Goal: Information Seeking & Learning: Learn about a topic

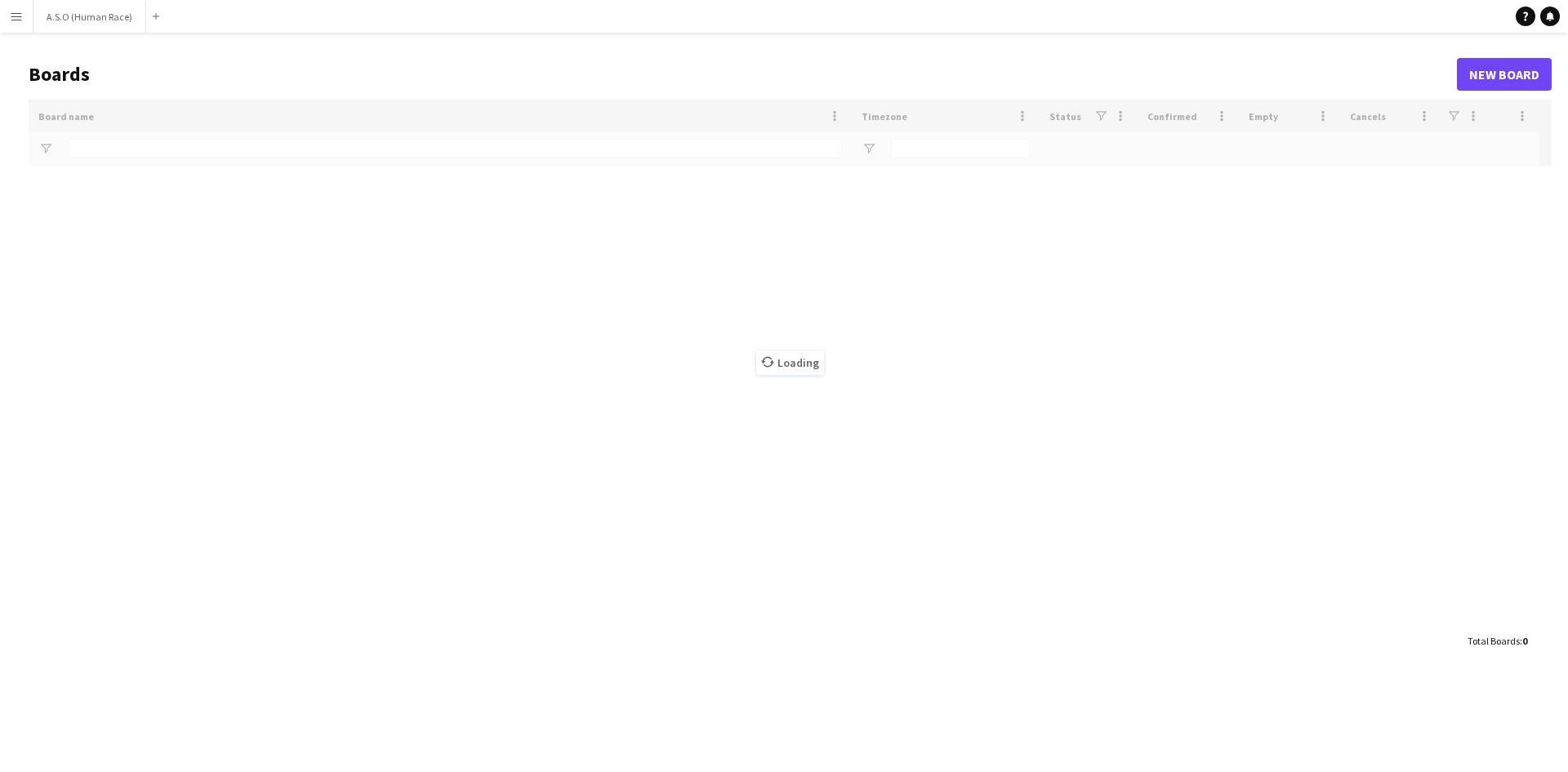
type input "****"
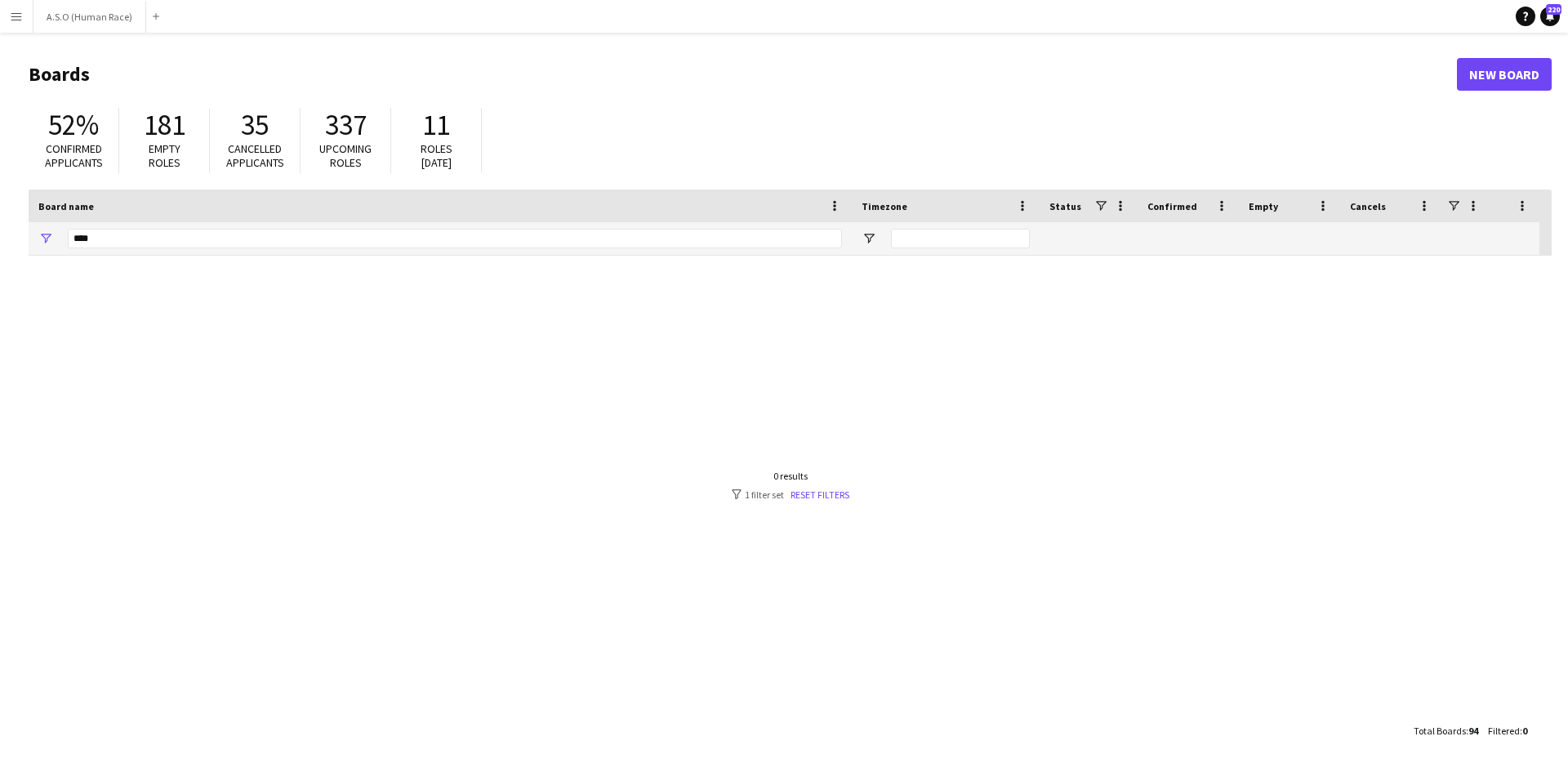
click at [14, 22] on app-icon "Menu" at bounding box center [16, 16] width 13 height 13
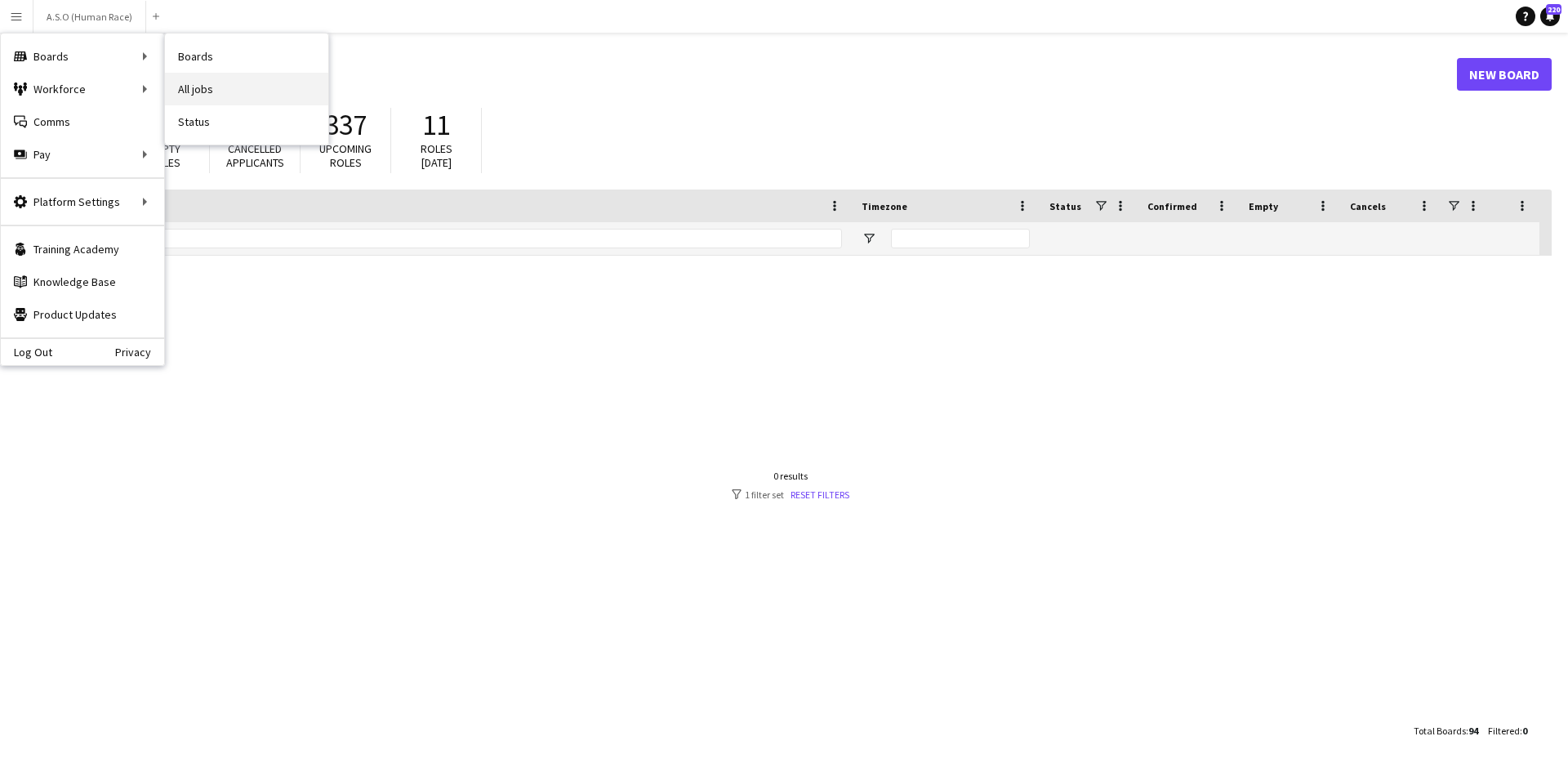
click at [186, 86] on link "All jobs" at bounding box center [246, 89] width 163 height 32
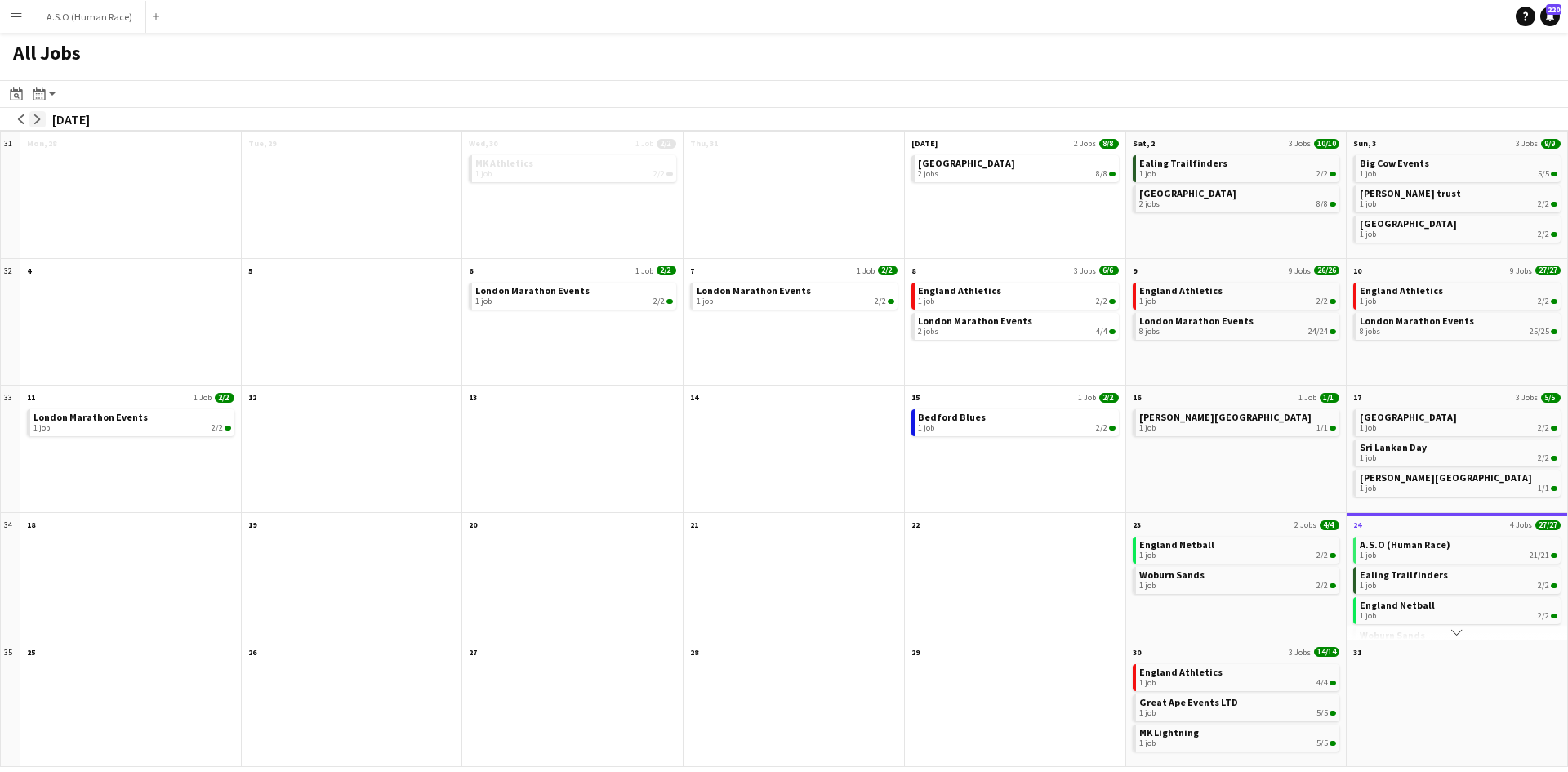
click at [38, 118] on app-icon "arrow-right" at bounding box center [37, 119] width 10 height 10
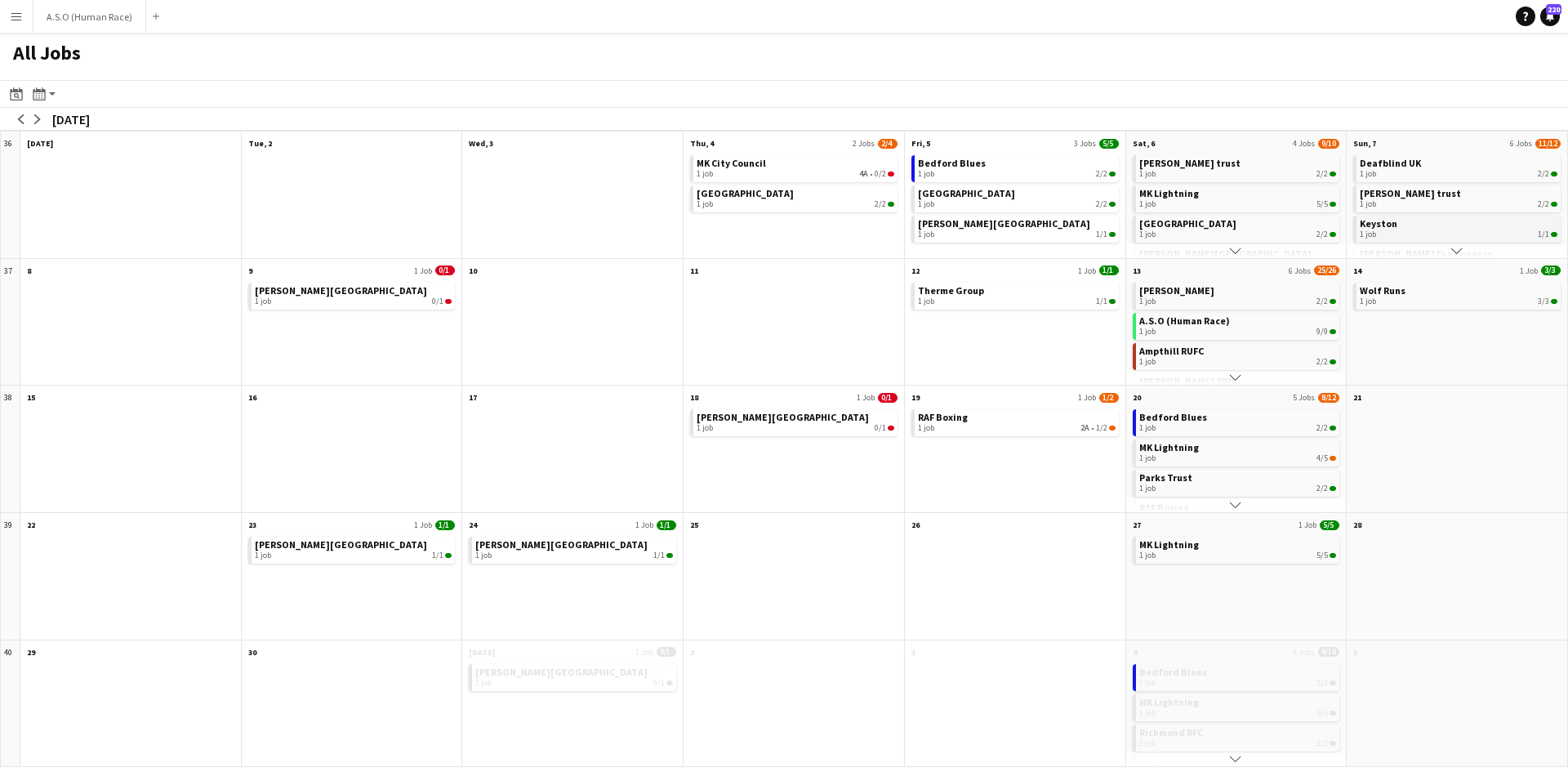
click at [1415, 232] on div "1 job 1/1" at bounding box center [1458, 234] width 198 height 10
click at [1433, 229] on div "1 job 1/1" at bounding box center [1458, 234] width 198 height 10
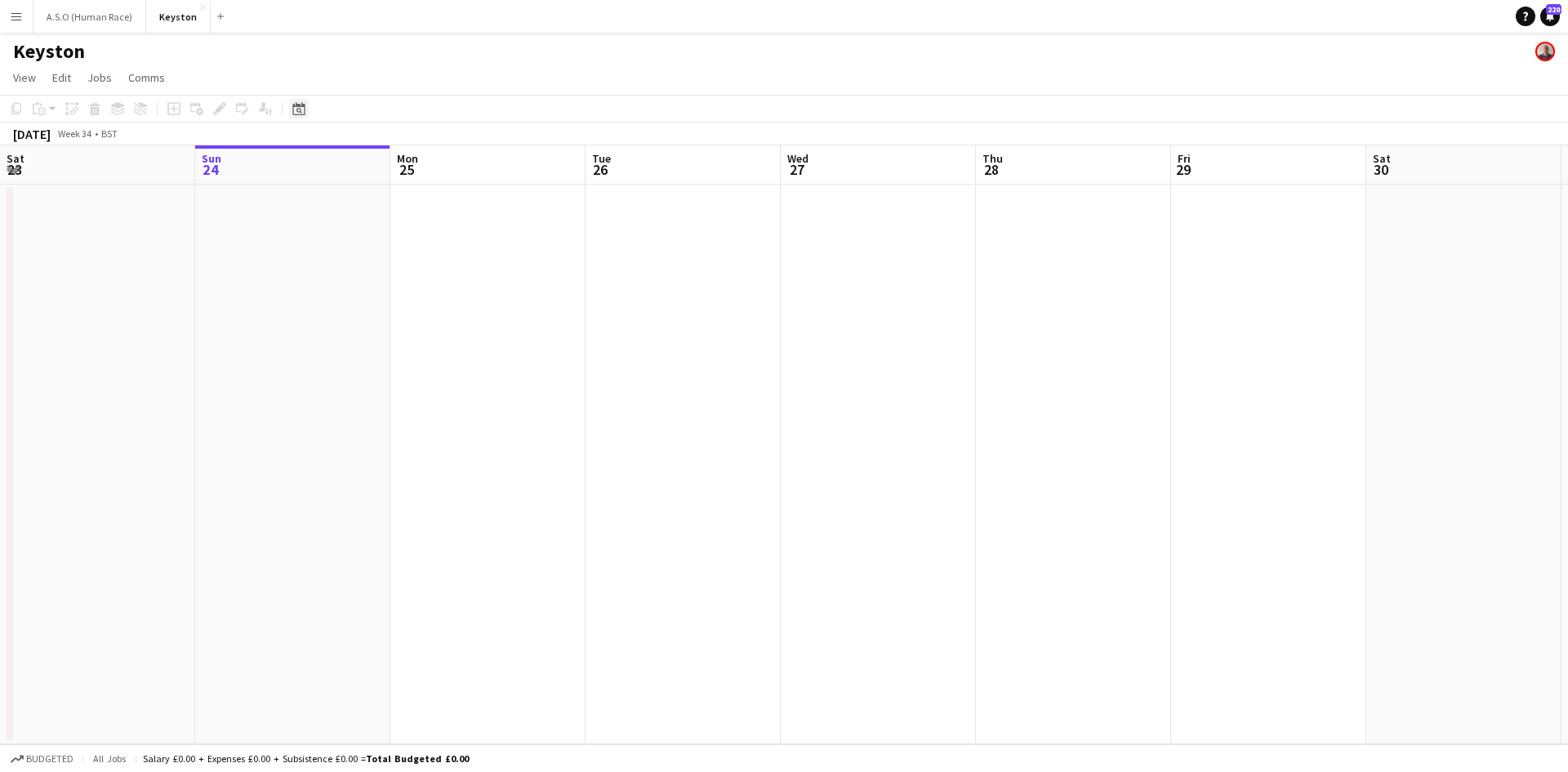
click at [300, 107] on icon "Date picker" at bounding box center [298, 108] width 13 height 13
click at [432, 162] on span "Next month" at bounding box center [431, 165] width 32 height 32
click at [425, 247] on span "7" at bounding box center [432, 249] width 20 height 20
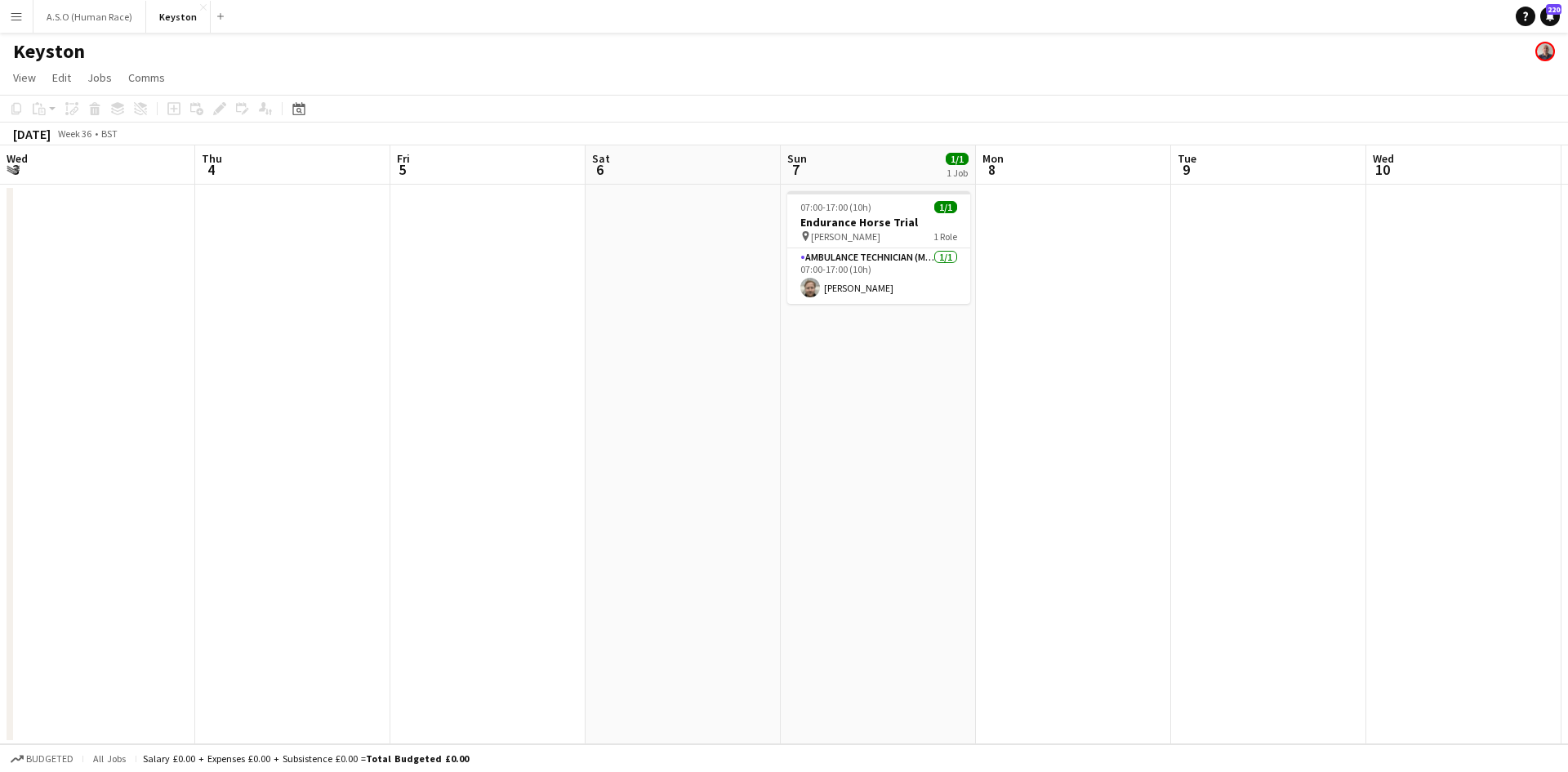
scroll to position [0, 561]
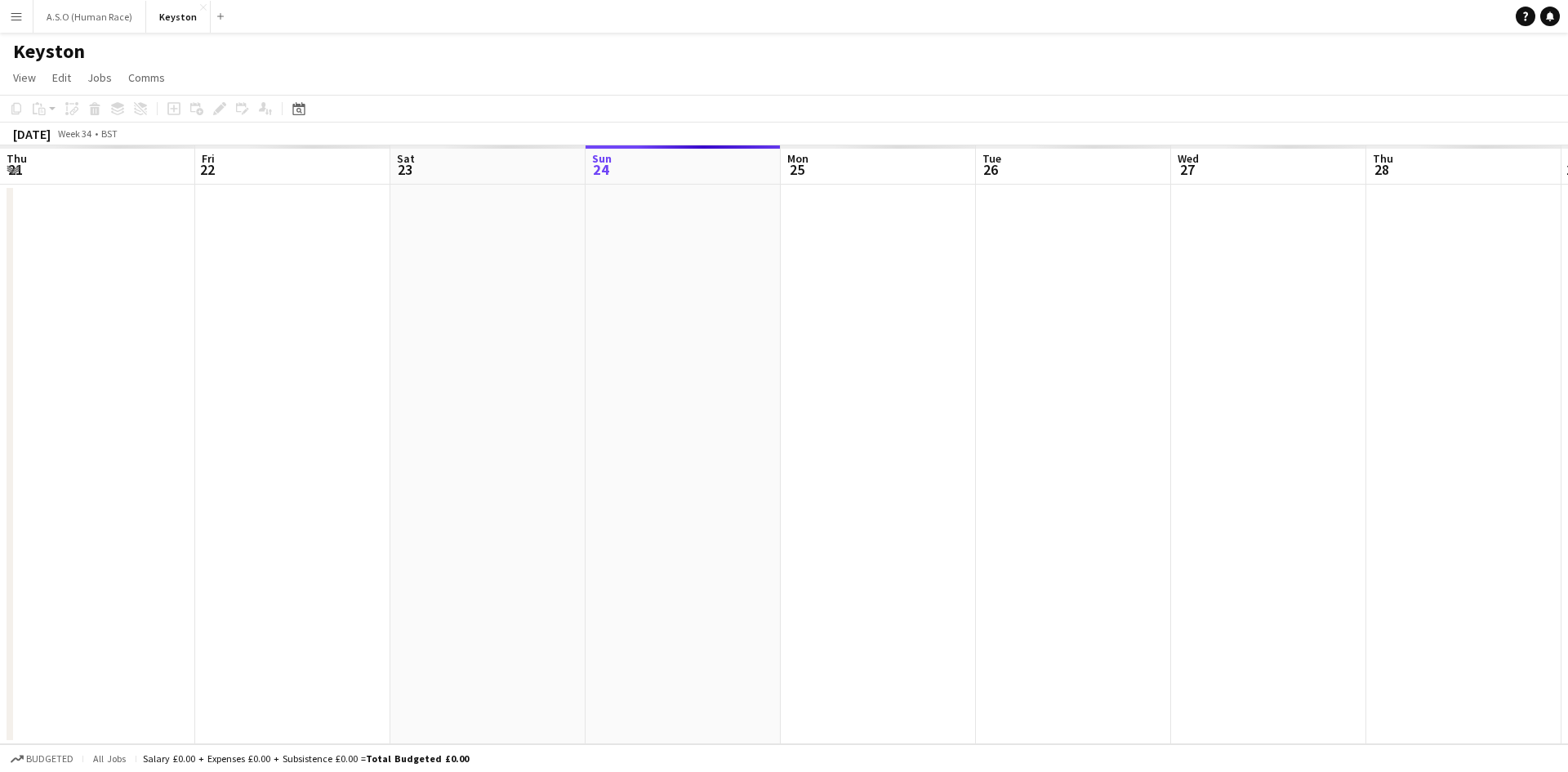
scroll to position [0, 390]
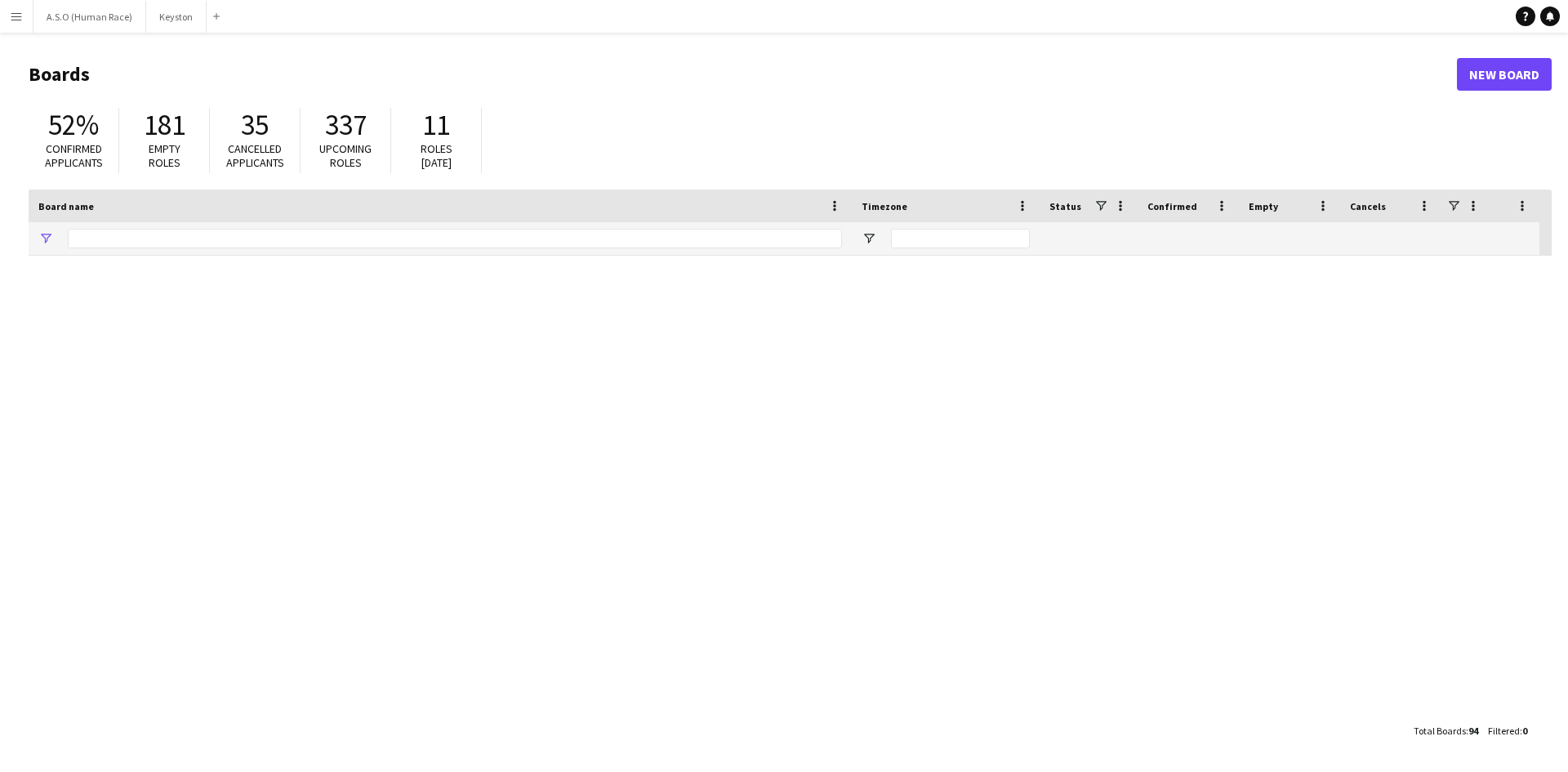
type input "****"
click at [135, 4] on app-icon "Close" at bounding box center [138, 7] width 6 height 6
click at [86, 5] on app-icon "Close" at bounding box center [86, 7] width 6 height 6
click at [19, 18] on app-icon "Menu" at bounding box center [16, 16] width 13 height 13
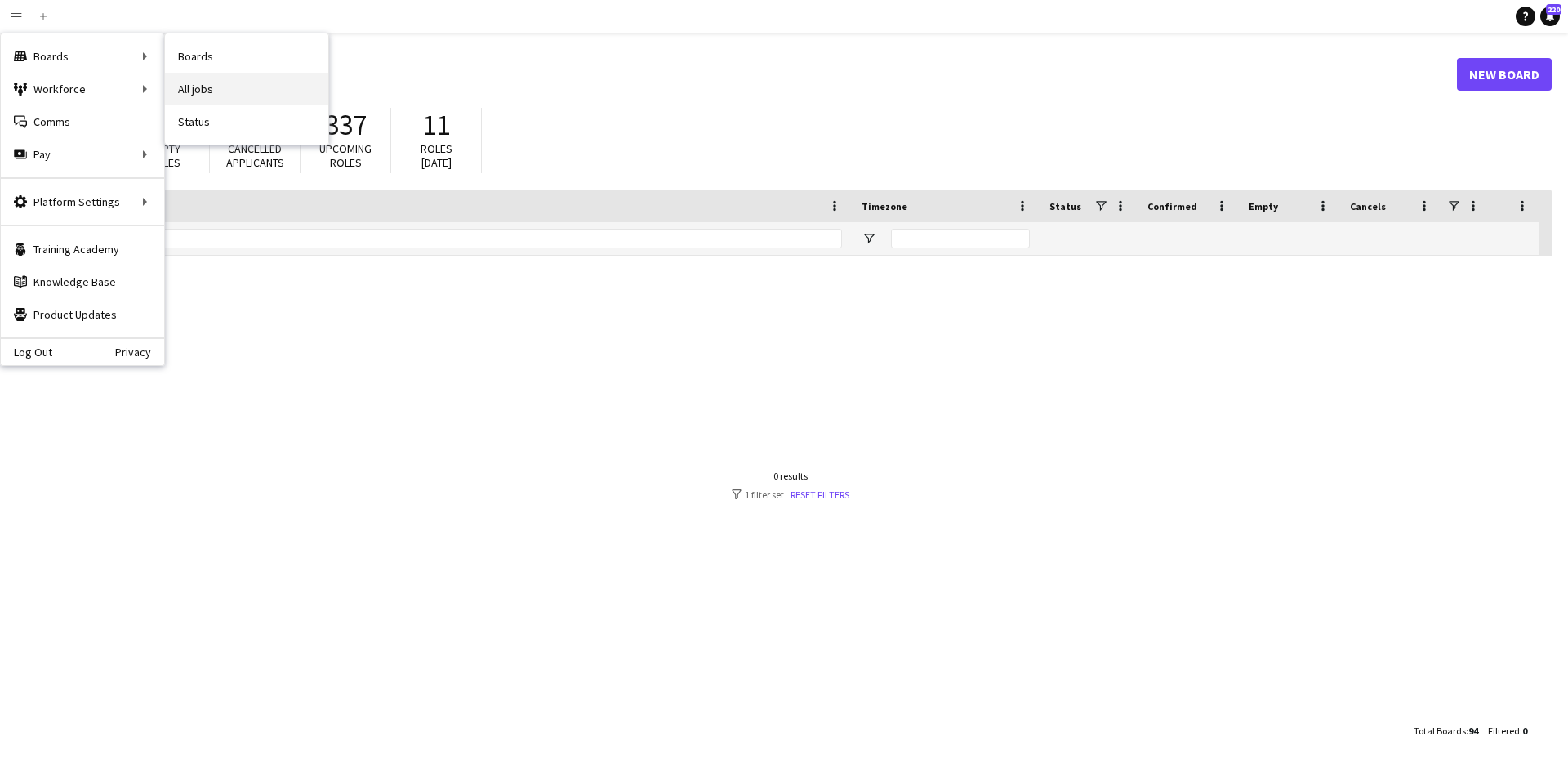
click at [213, 99] on link "All jobs" at bounding box center [246, 89] width 163 height 32
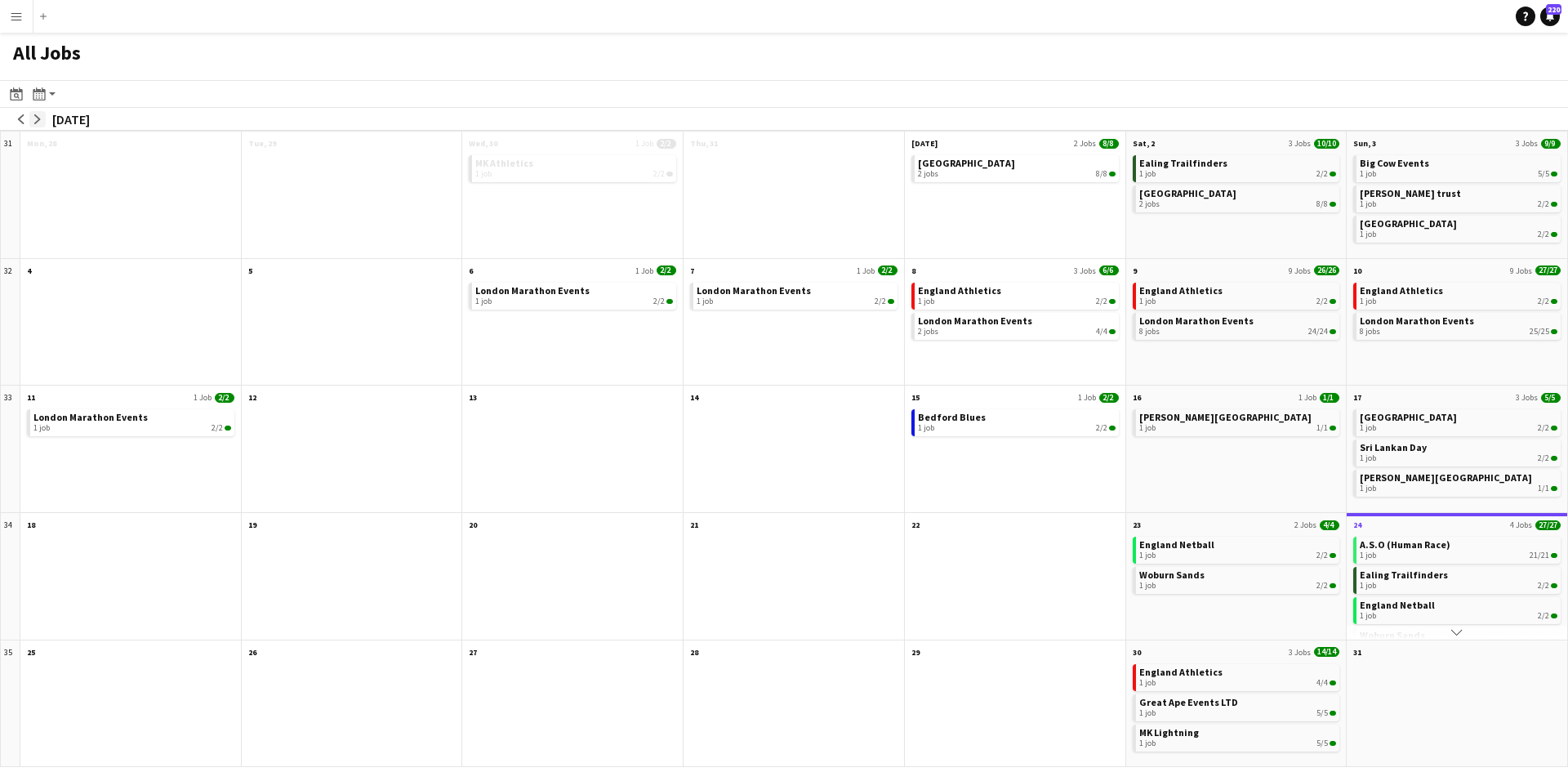
click at [39, 119] on app-icon "arrow-right" at bounding box center [37, 119] width 10 height 10
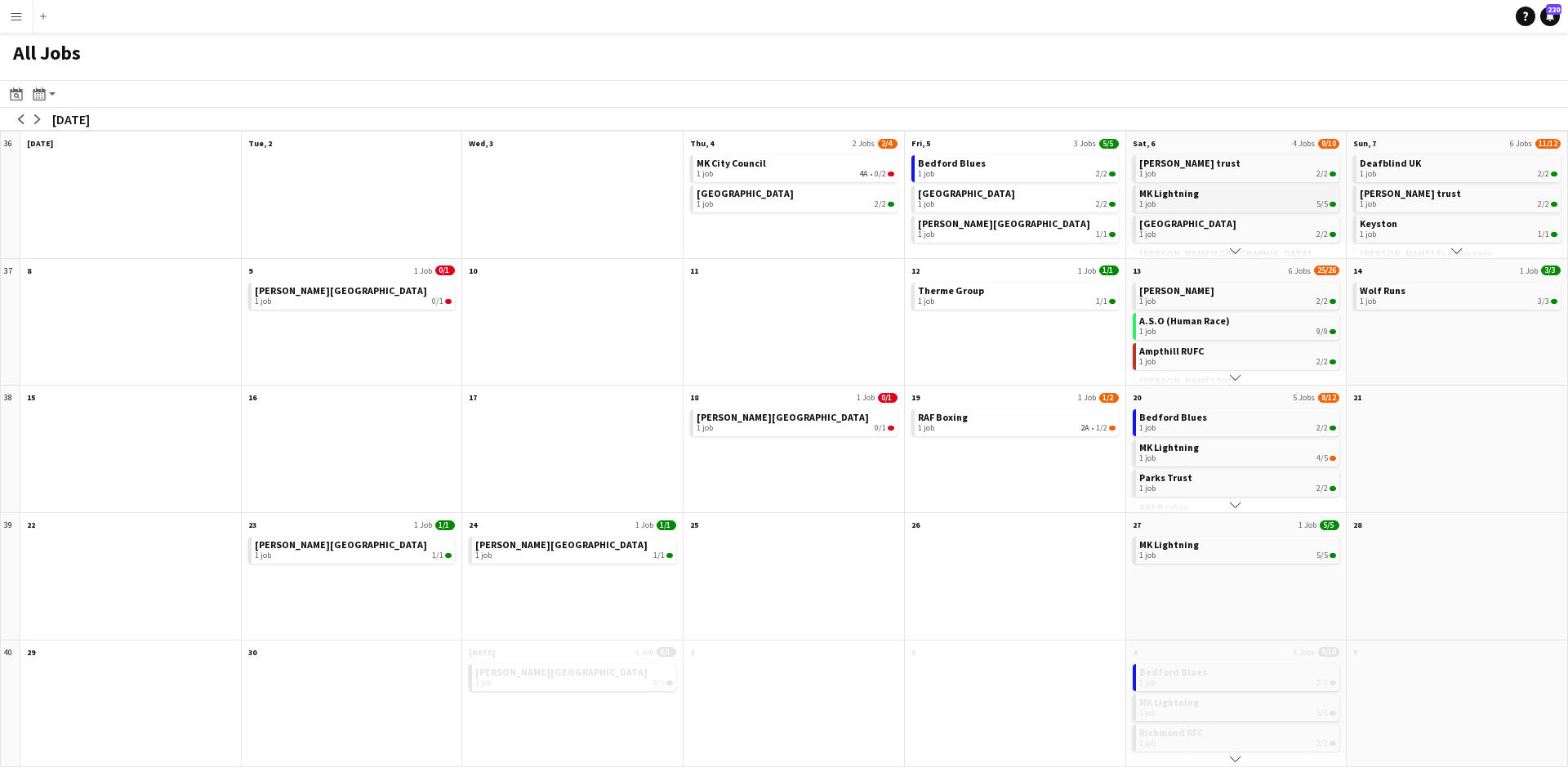
click at [1184, 199] on span "MK Lightning" at bounding box center [1169, 193] width 60 height 13
click at [1225, 161] on link "Henry Allen trust 1 job 2/2" at bounding box center [1238, 167] width 198 height 23
click at [1453, 251] on app-icon "Scroll down" at bounding box center [1457, 251] width 12 height 12
click at [16, 94] on icon at bounding box center [17, 96] width 5 height 5
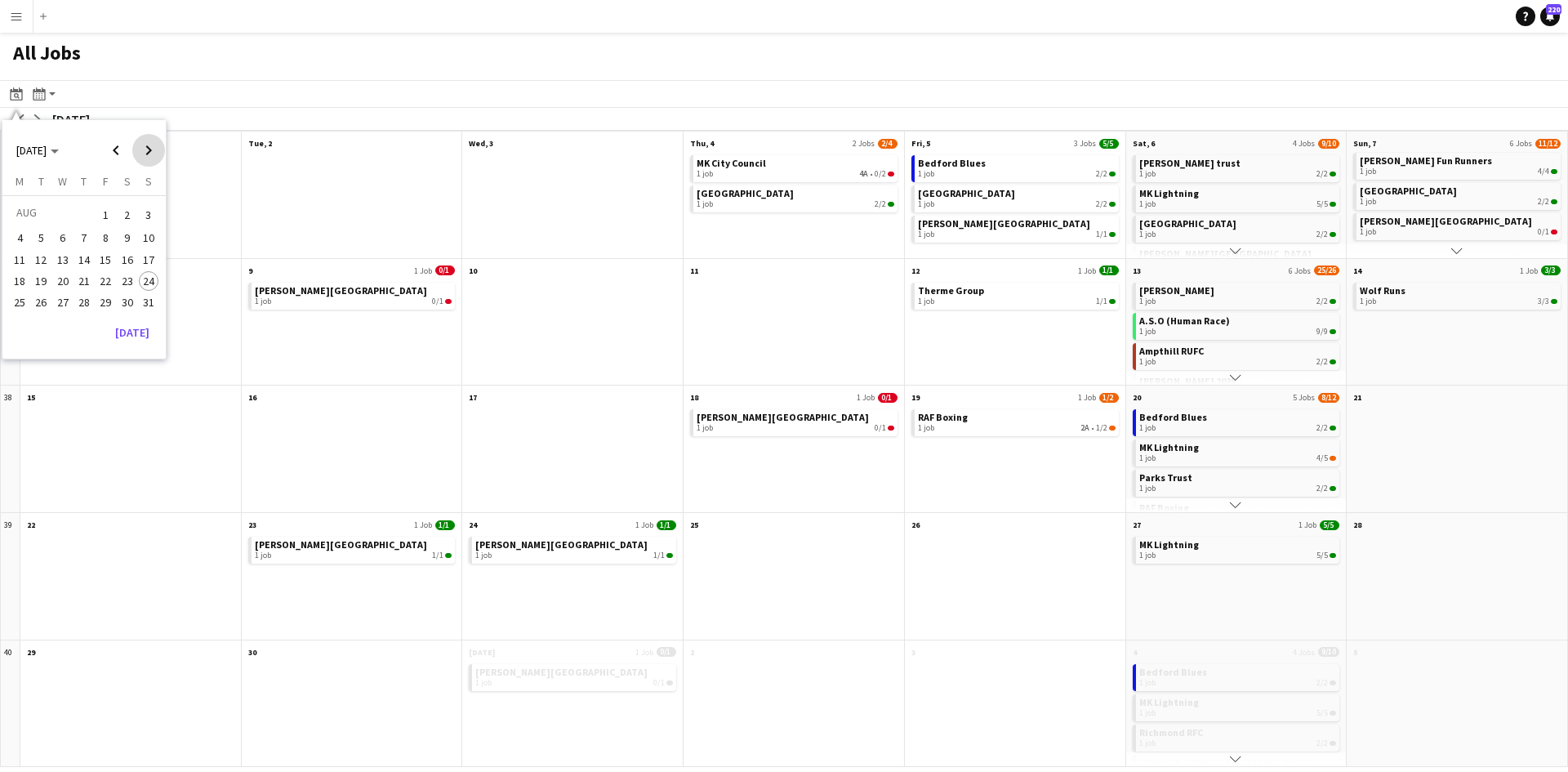
click at [146, 150] on span "Next month" at bounding box center [149, 150] width 32 height 32
click at [128, 234] on span "6" at bounding box center [127, 235] width 20 height 20
click at [44, 97] on icon "Month view / Day view" at bounding box center [39, 94] width 13 height 13
click at [89, 126] on link "Day view by Board" at bounding box center [88, 124] width 90 height 14
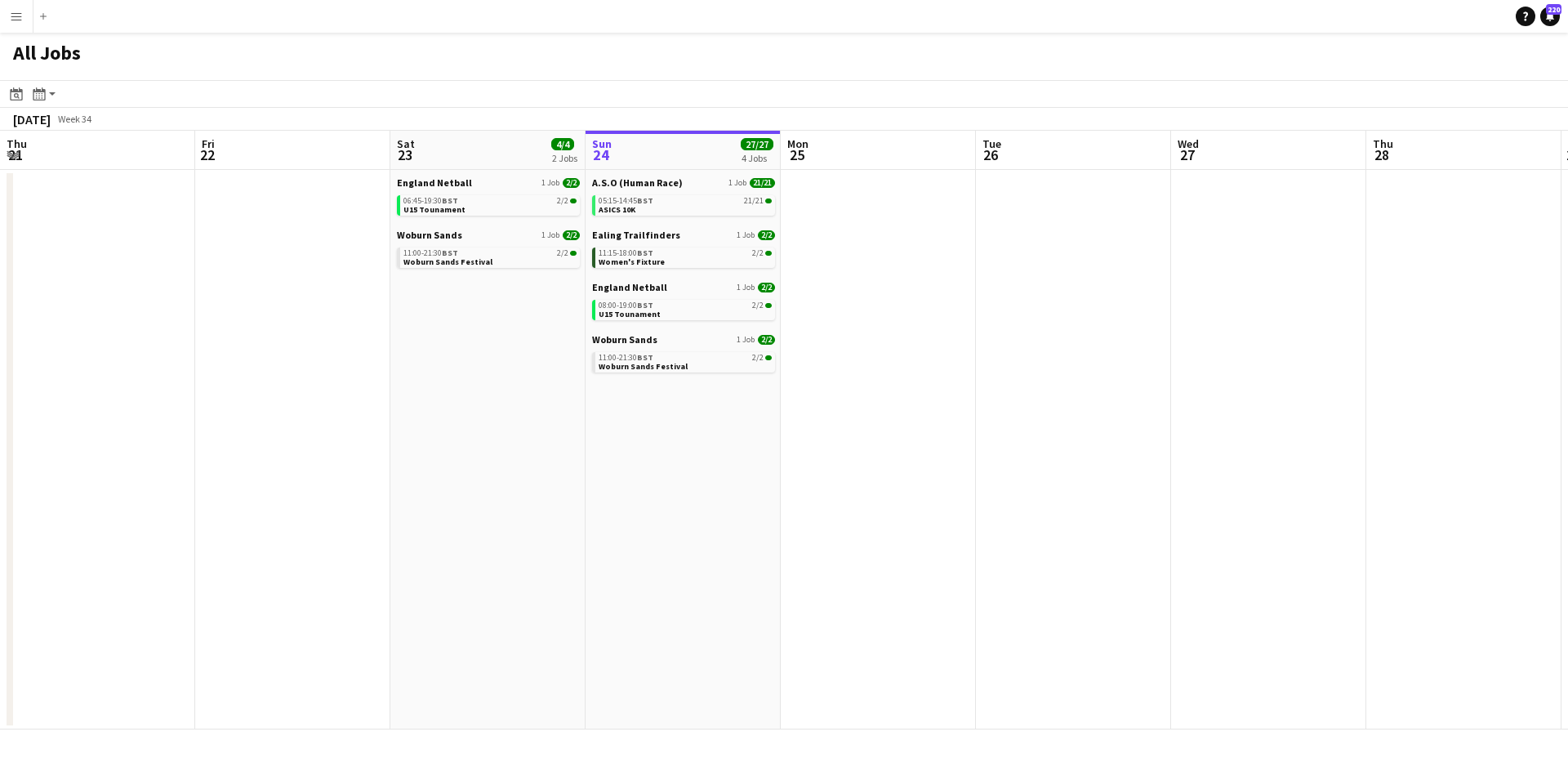
scroll to position [0, 390]
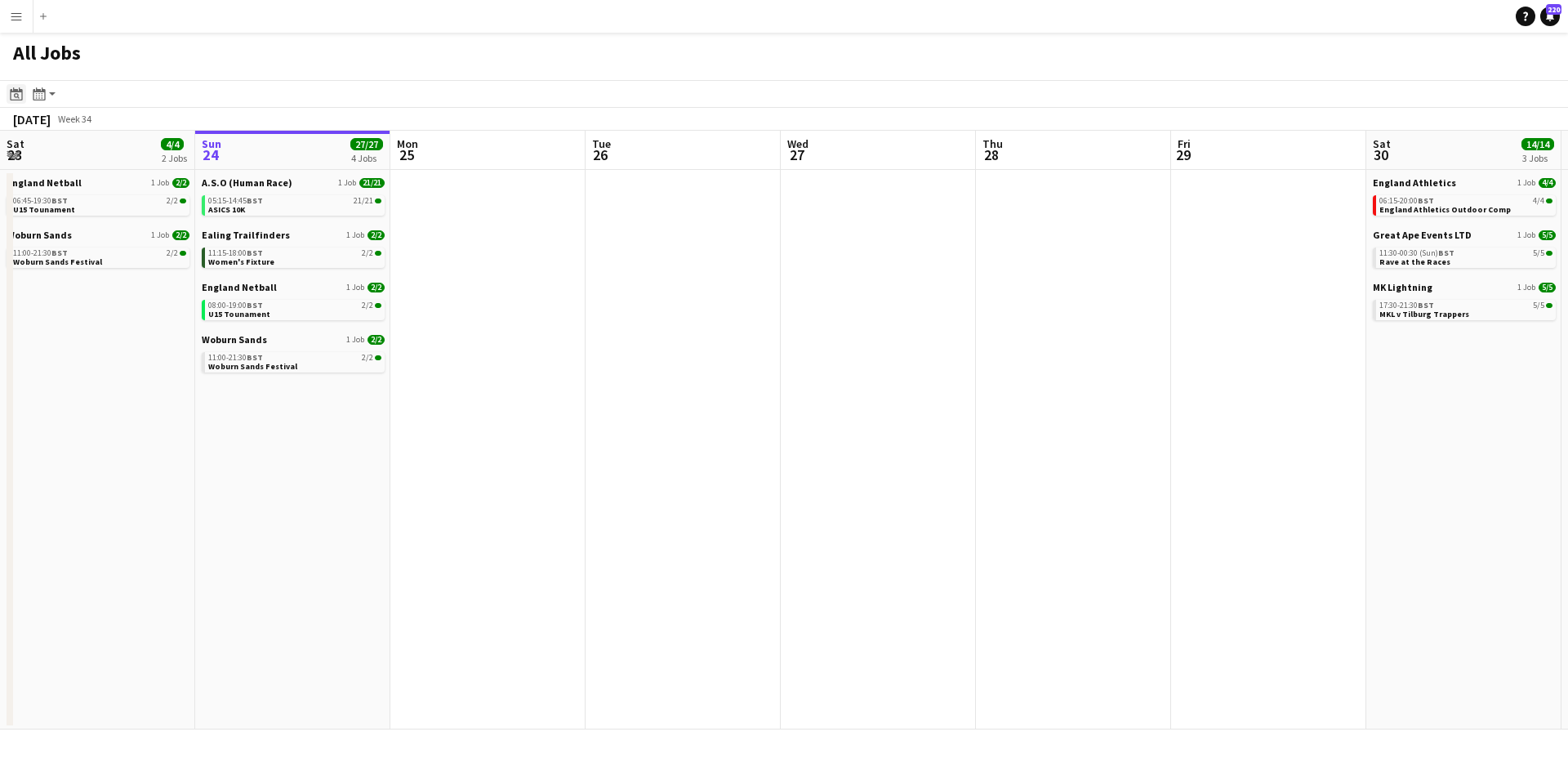
click at [21, 94] on icon "Date picker" at bounding box center [16, 94] width 13 height 13
click at [132, 229] on span "6" at bounding box center [127, 235] width 20 height 20
click at [44, 254] on span "9" at bounding box center [42, 256] width 20 height 20
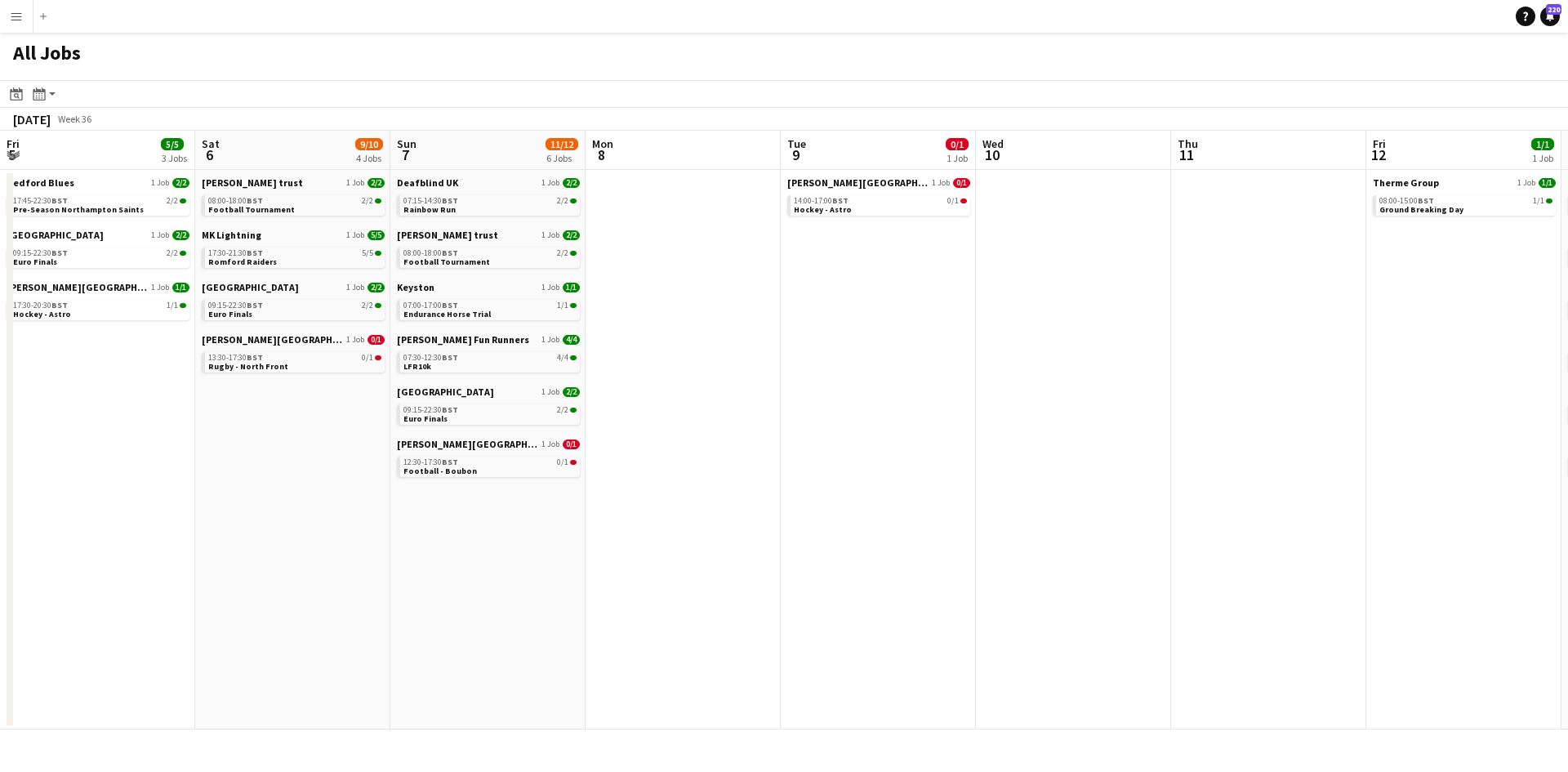
scroll to position [0, 561]
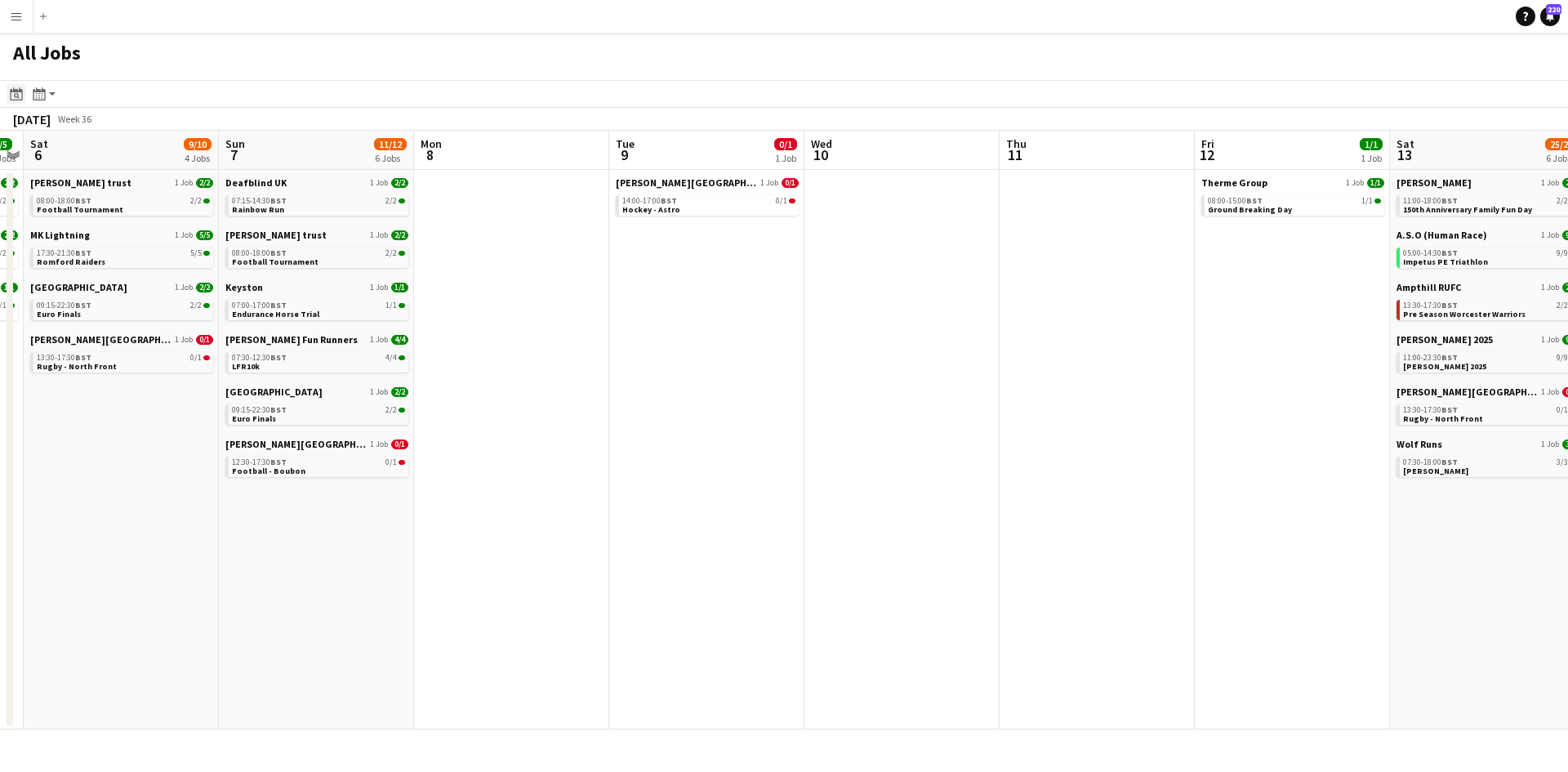
click at [13, 95] on icon "Date picker" at bounding box center [16, 94] width 13 height 13
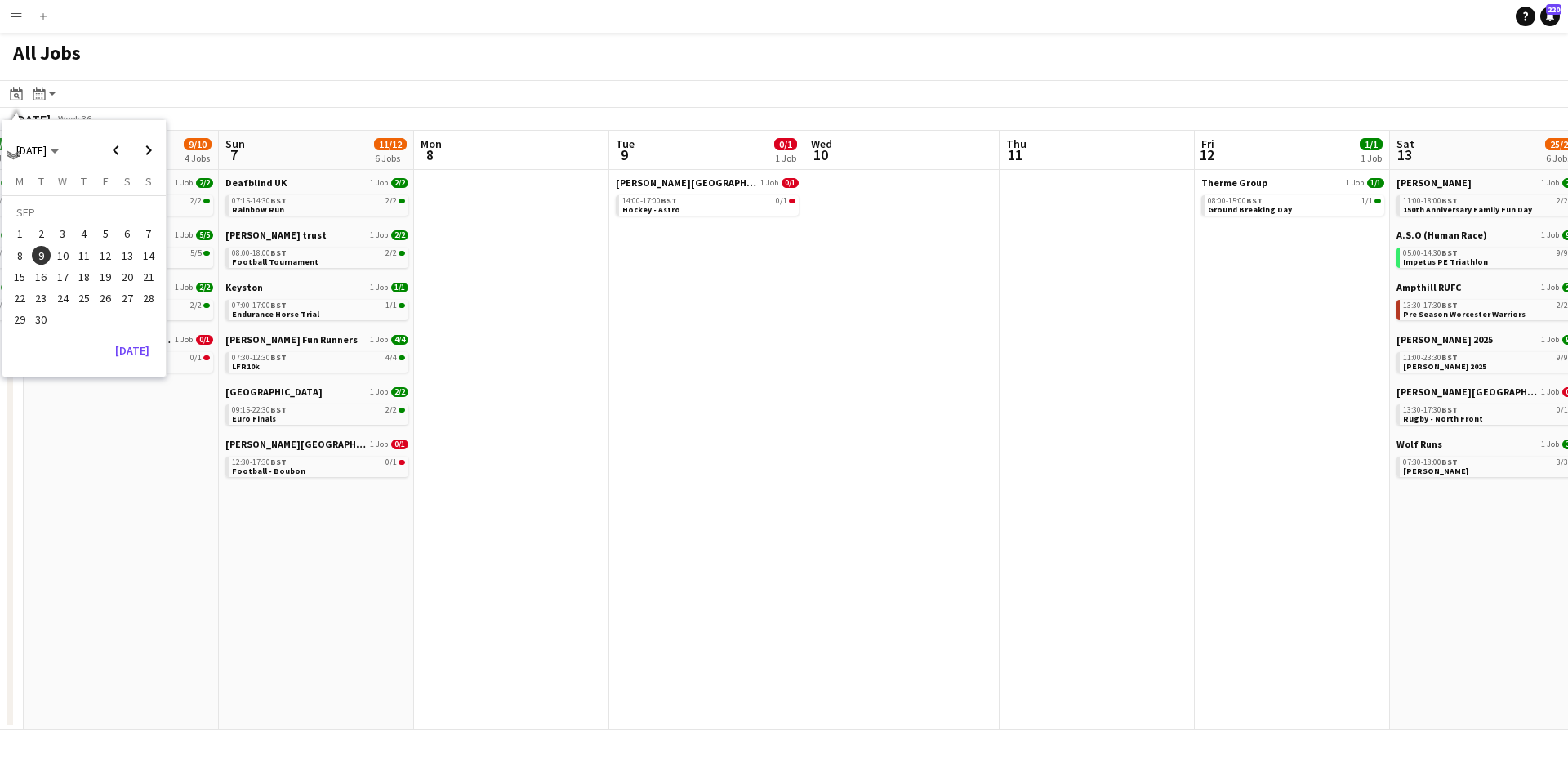
click at [21, 248] on span "8" at bounding box center [20, 256] width 20 height 20
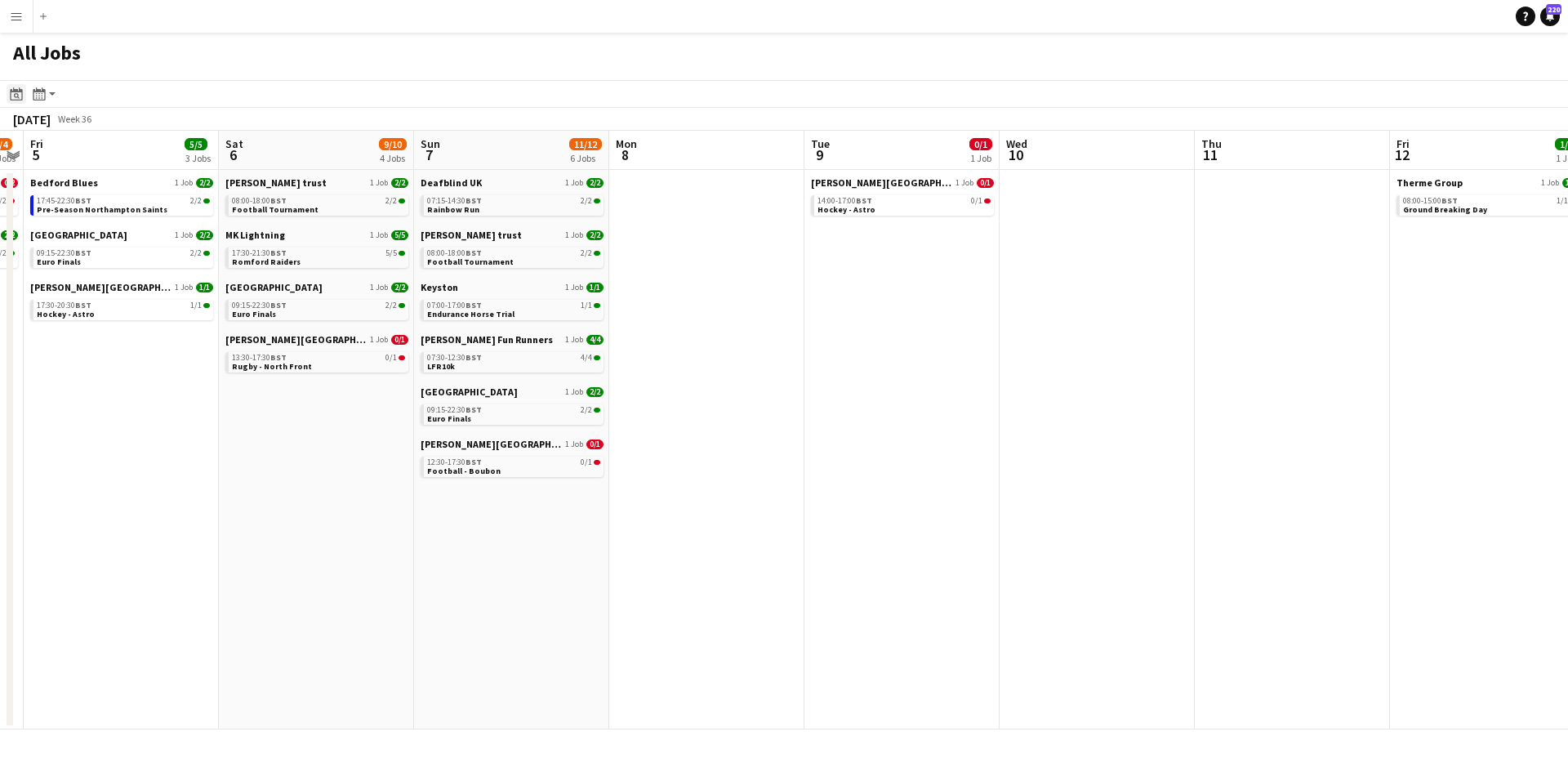
click at [20, 96] on icon "Date picker" at bounding box center [16, 94] width 13 height 13
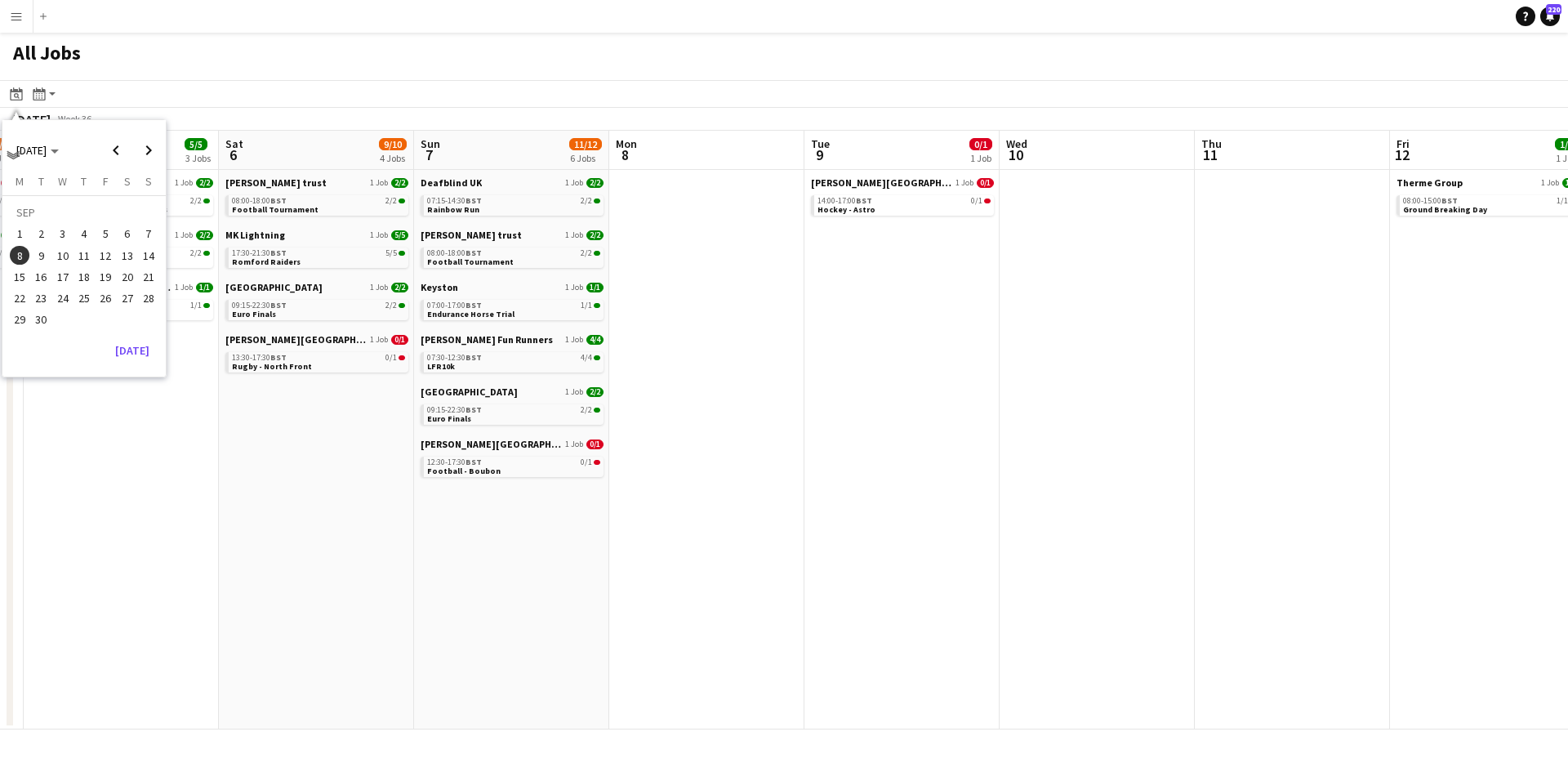
click at [103, 234] on span "5" at bounding box center [106, 235] width 20 height 20
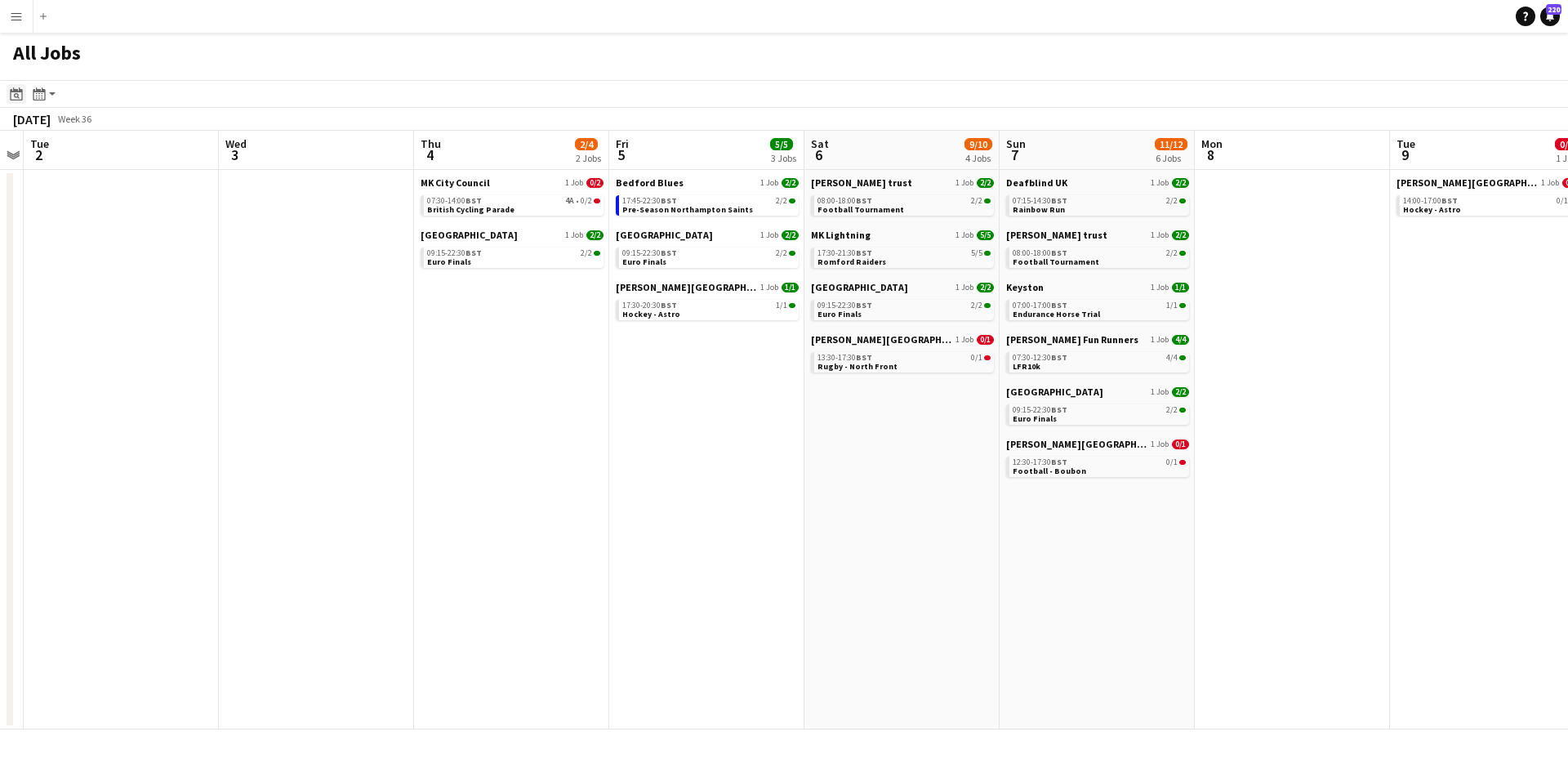
click at [18, 97] on icon at bounding box center [17, 96] width 5 height 5
click at [85, 253] on span "11" at bounding box center [84, 256] width 20 height 20
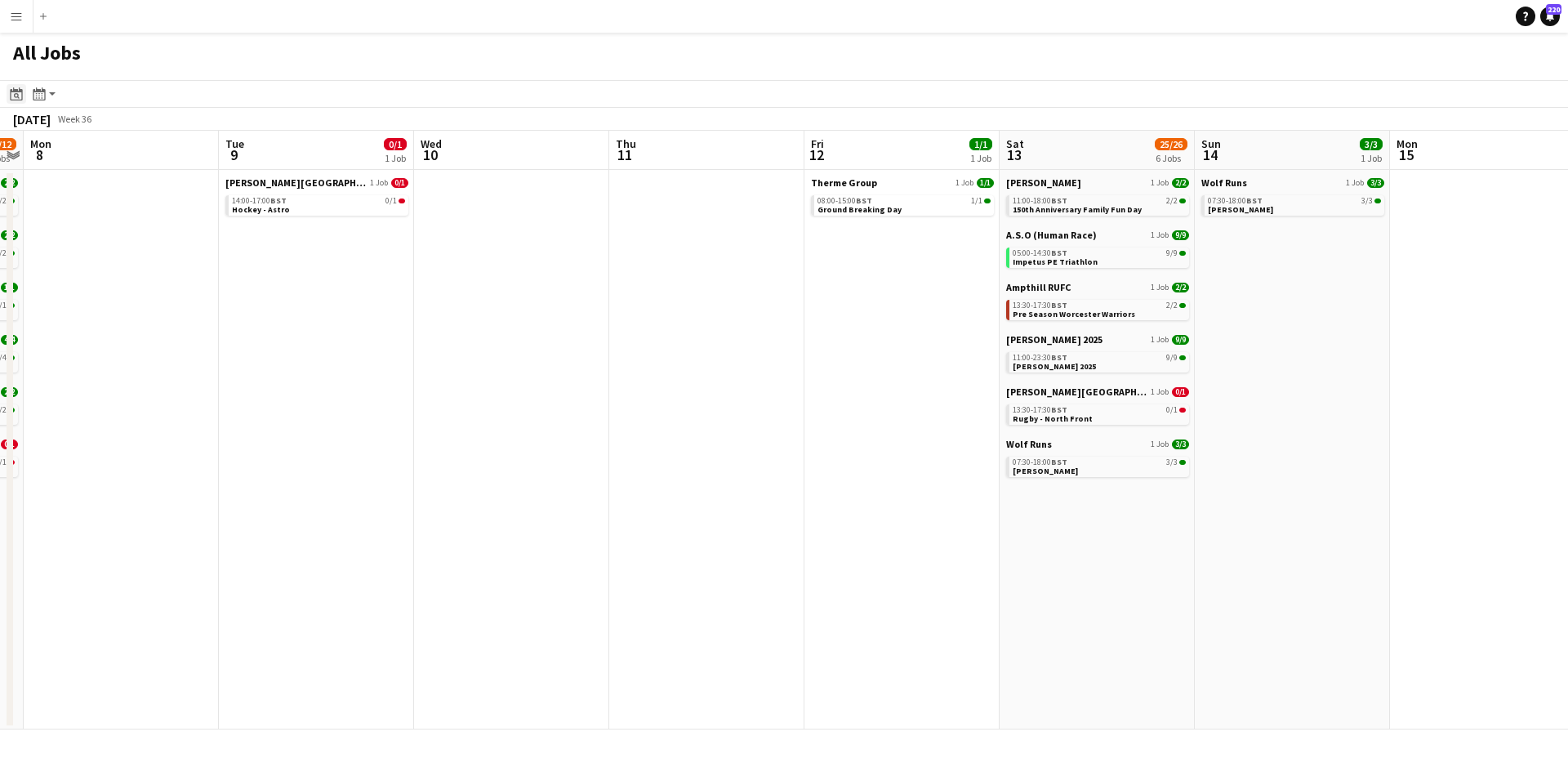
click at [14, 95] on icon at bounding box center [17, 96] width 5 height 5
click at [79, 274] on span "18" at bounding box center [84, 277] width 20 height 20
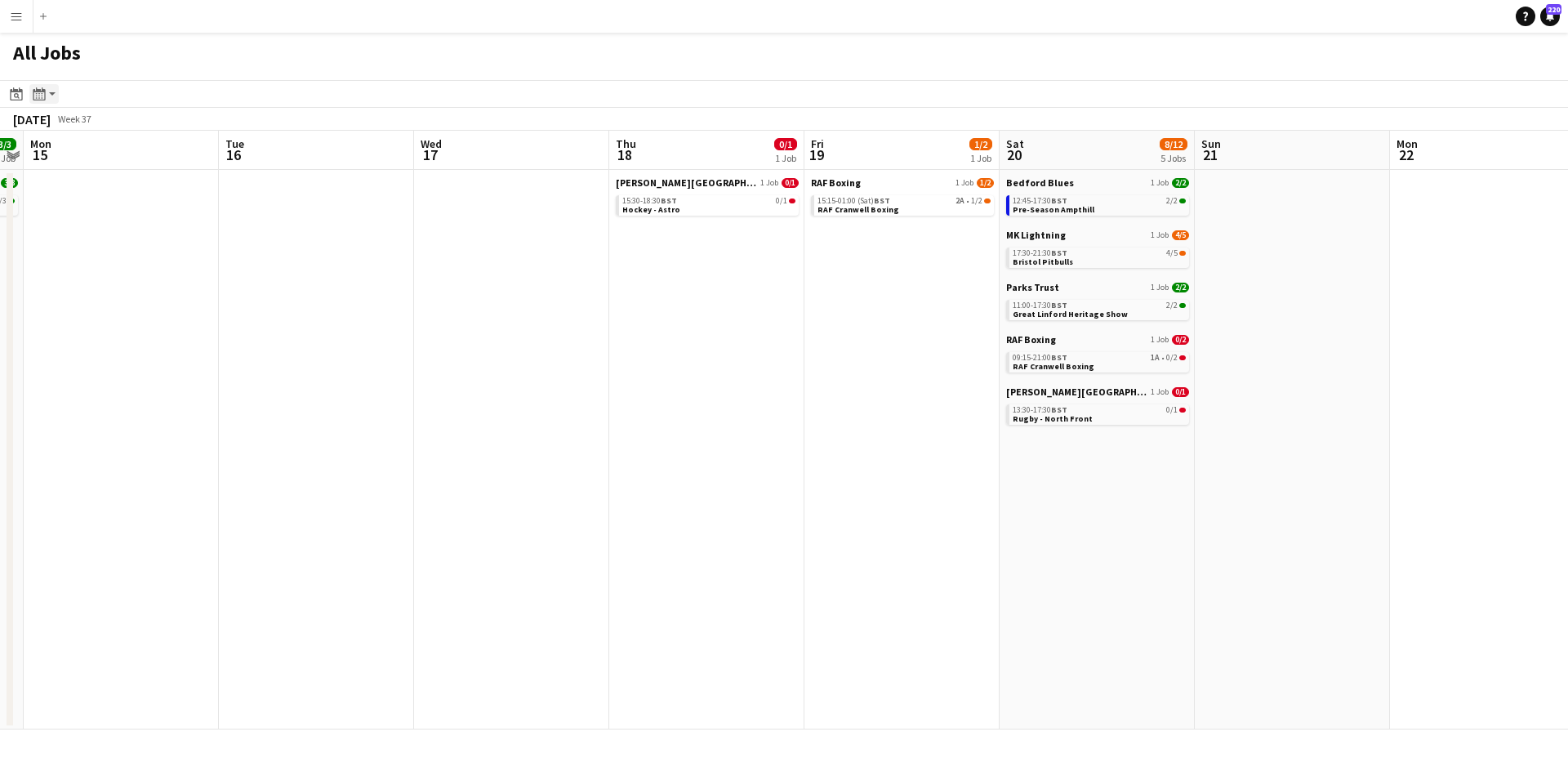
click at [40, 90] on icon at bounding box center [39, 94] width 13 height 13
click at [64, 124] on link "Day view by Board" at bounding box center [88, 124] width 90 height 14
click at [42, 93] on icon "Month view / Day view" at bounding box center [39, 94] width 13 height 13
click at [56, 176] on link "Month view" at bounding box center [88, 181] width 90 height 14
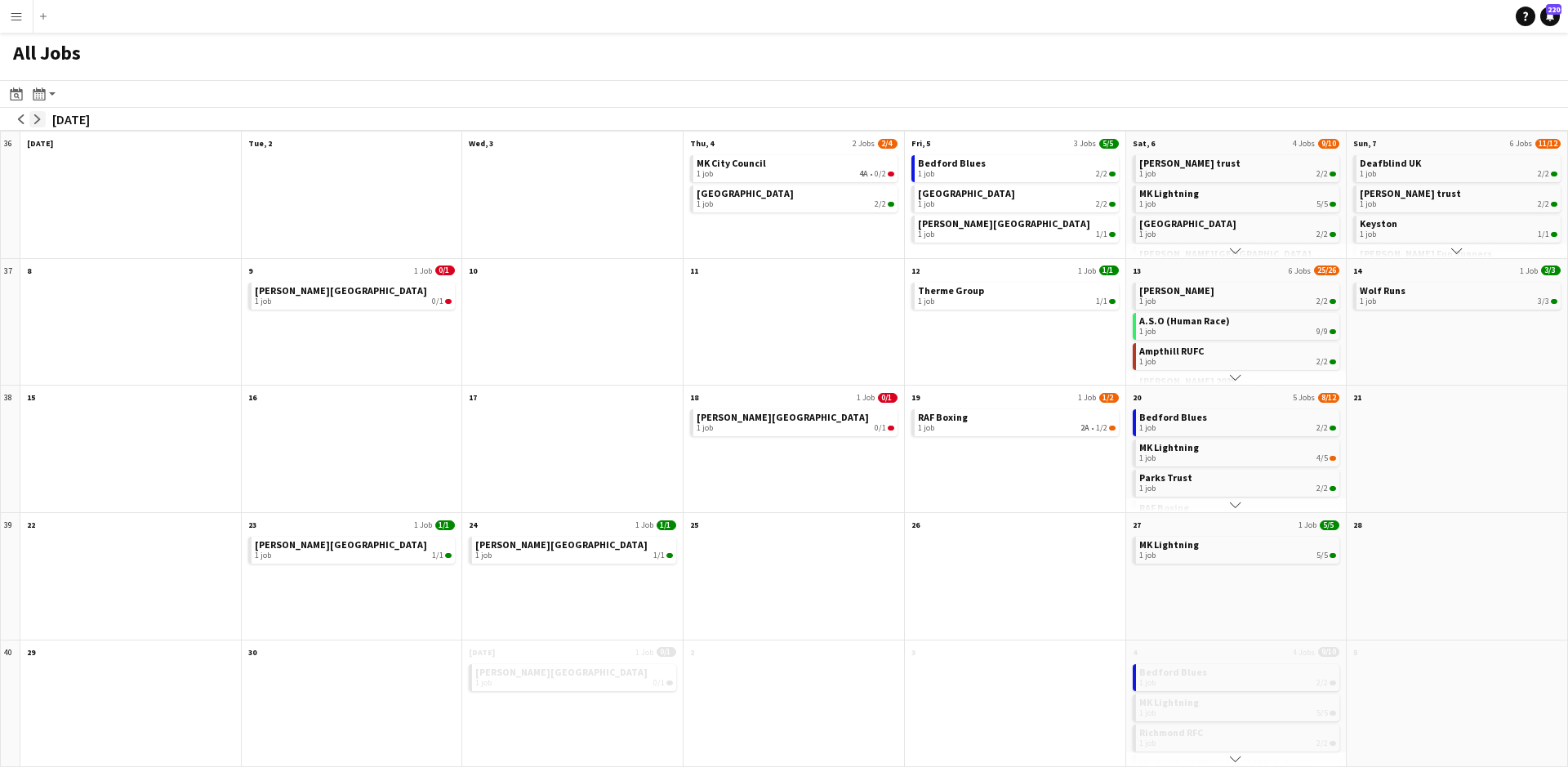
click at [37, 116] on app-icon "arrow-right" at bounding box center [37, 119] width 10 height 10
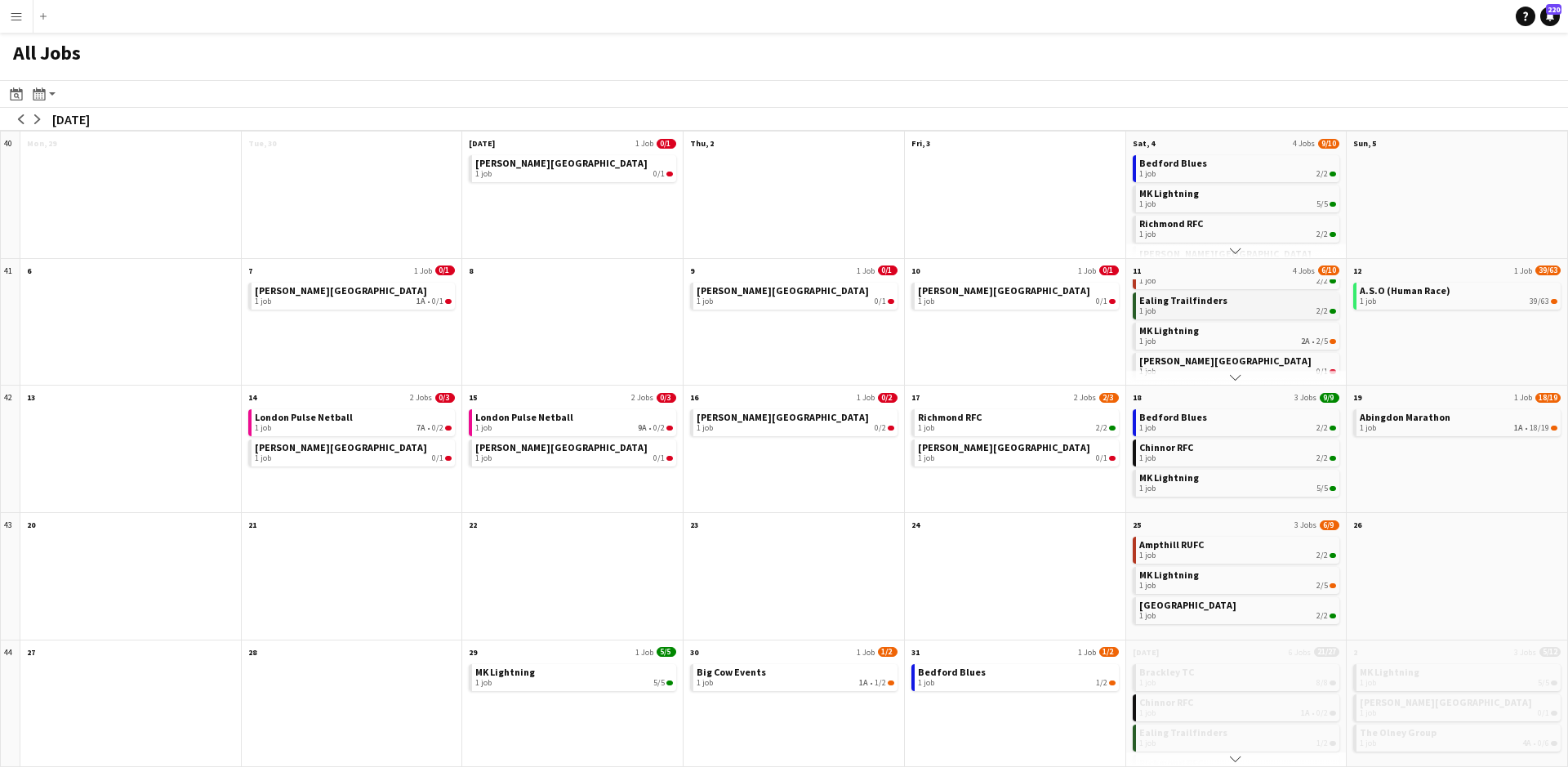
scroll to position [32, 0]
click at [37, 116] on app-icon "arrow-right" at bounding box center [37, 119] width 10 height 10
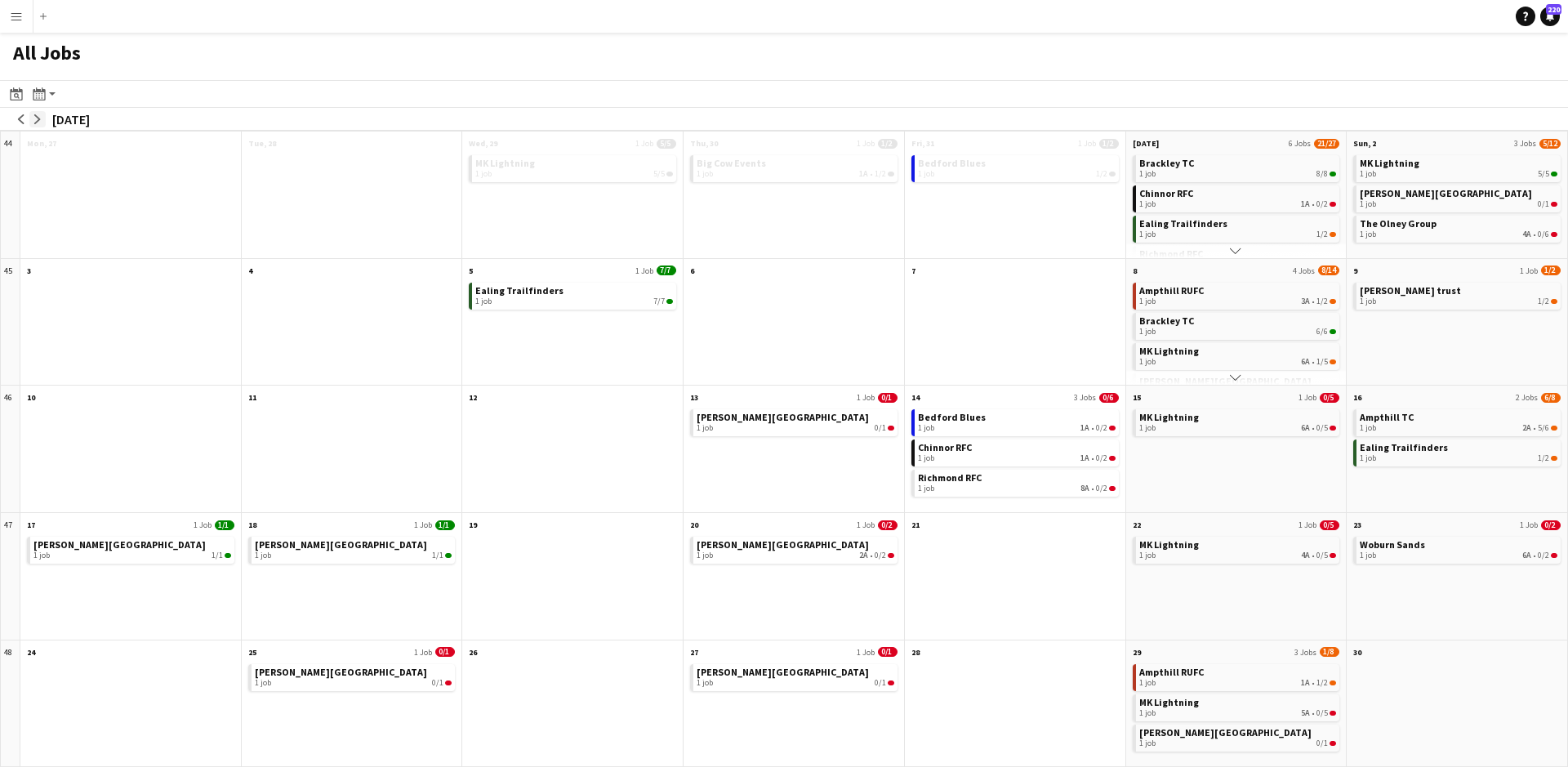
click at [37, 116] on app-icon "arrow-right" at bounding box center [37, 119] width 10 height 10
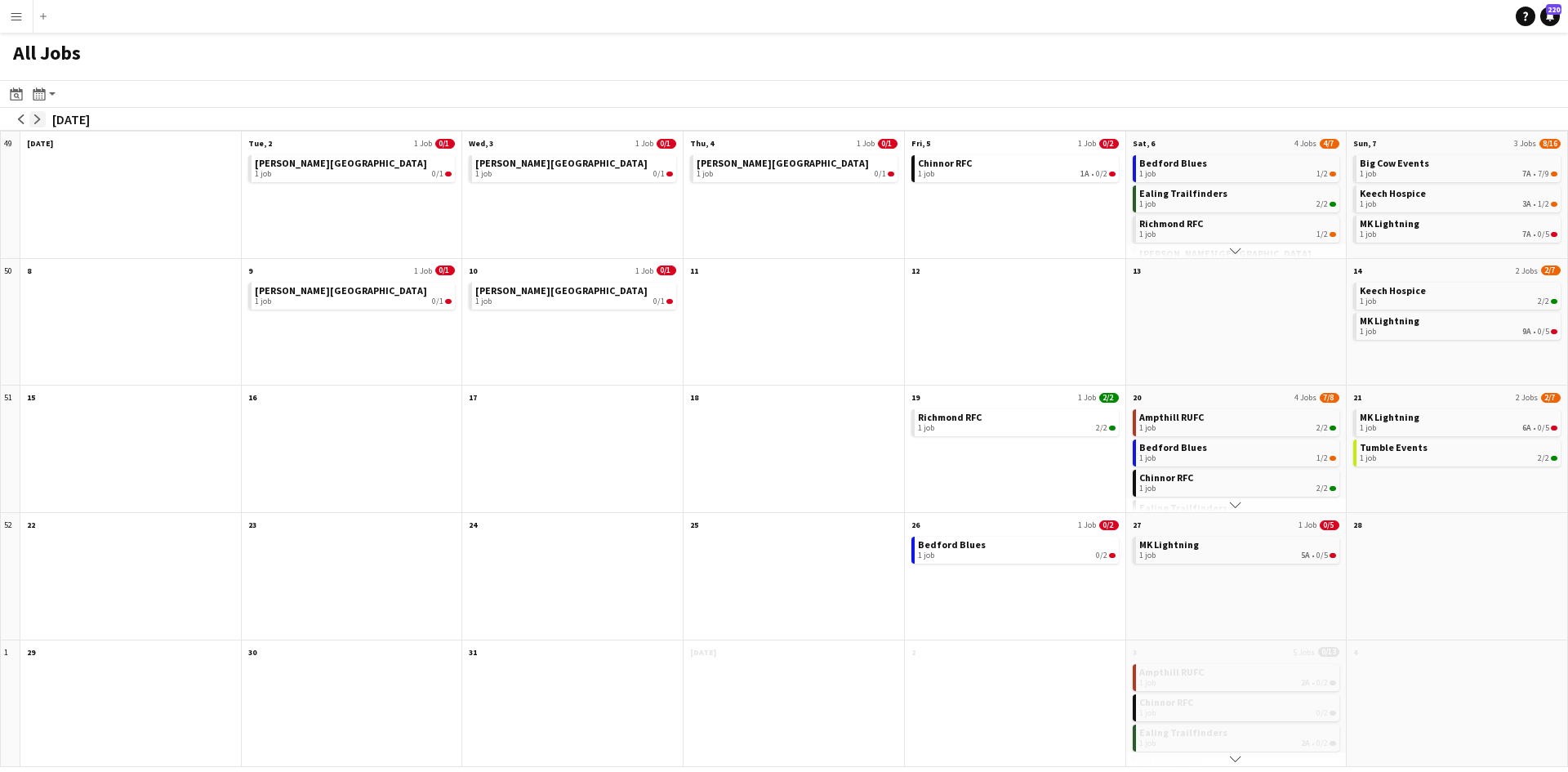
click at [37, 116] on app-icon "arrow-right" at bounding box center [37, 119] width 10 height 10
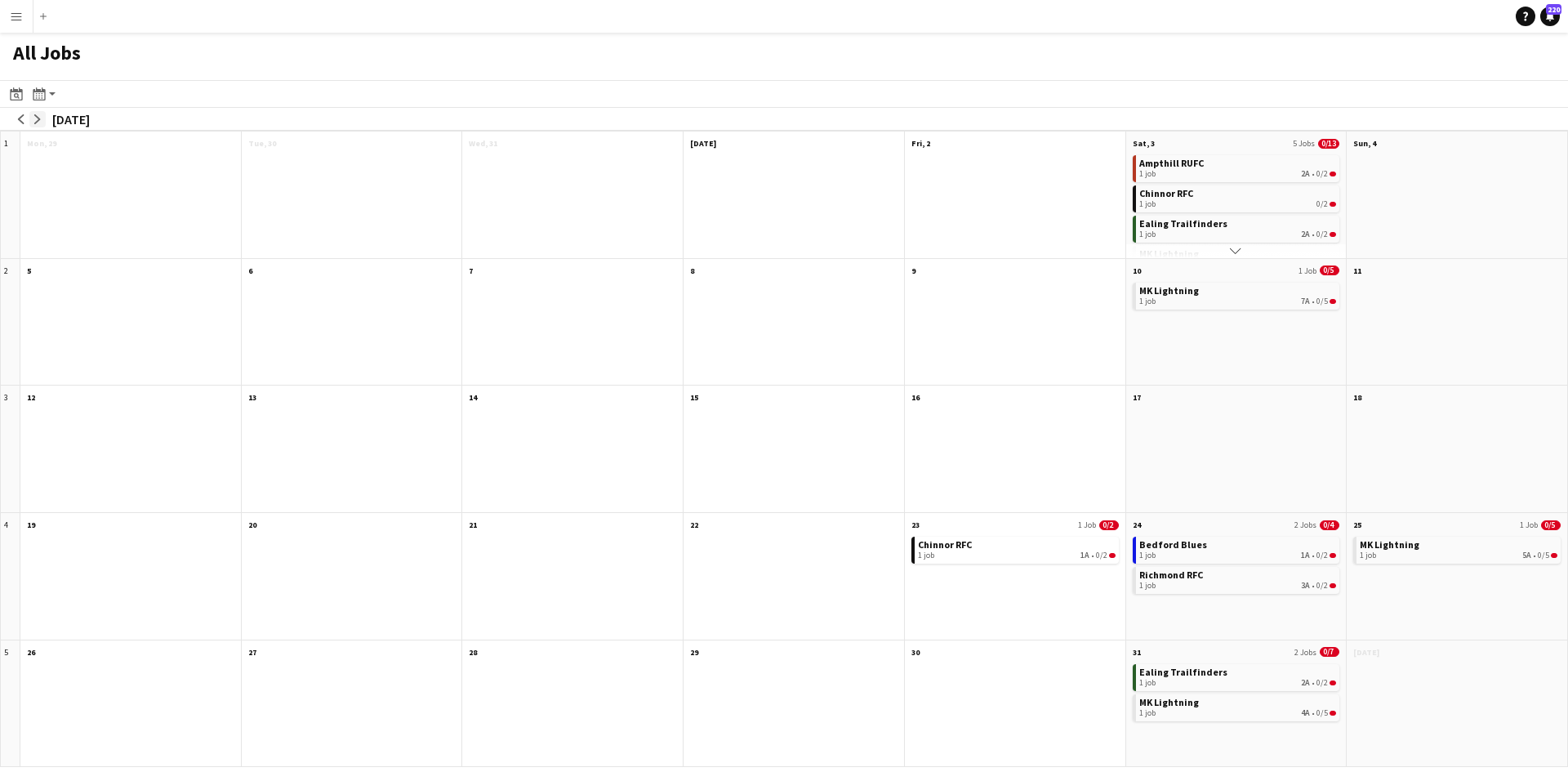
click at [37, 116] on app-icon "arrow-right" at bounding box center [37, 119] width 10 height 10
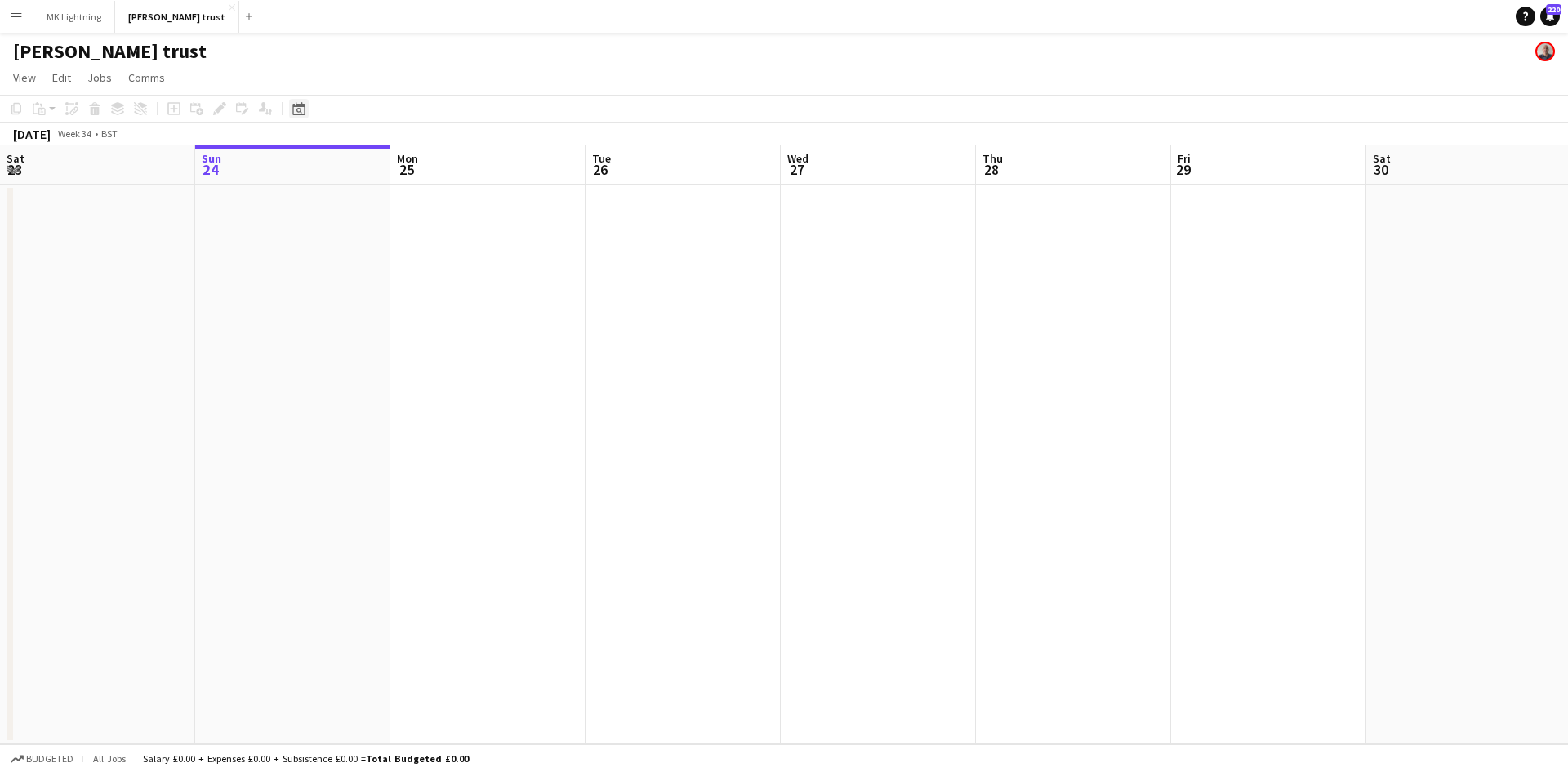
click at [298, 106] on icon at bounding box center [298, 108] width 13 height 13
click at [433, 162] on span "Next month" at bounding box center [431, 165] width 32 height 32
click at [428, 248] on span "7" at bounding box center [432, 249] width 20 height 20
